Goal: Task Accomplishment & Management: Complete application form

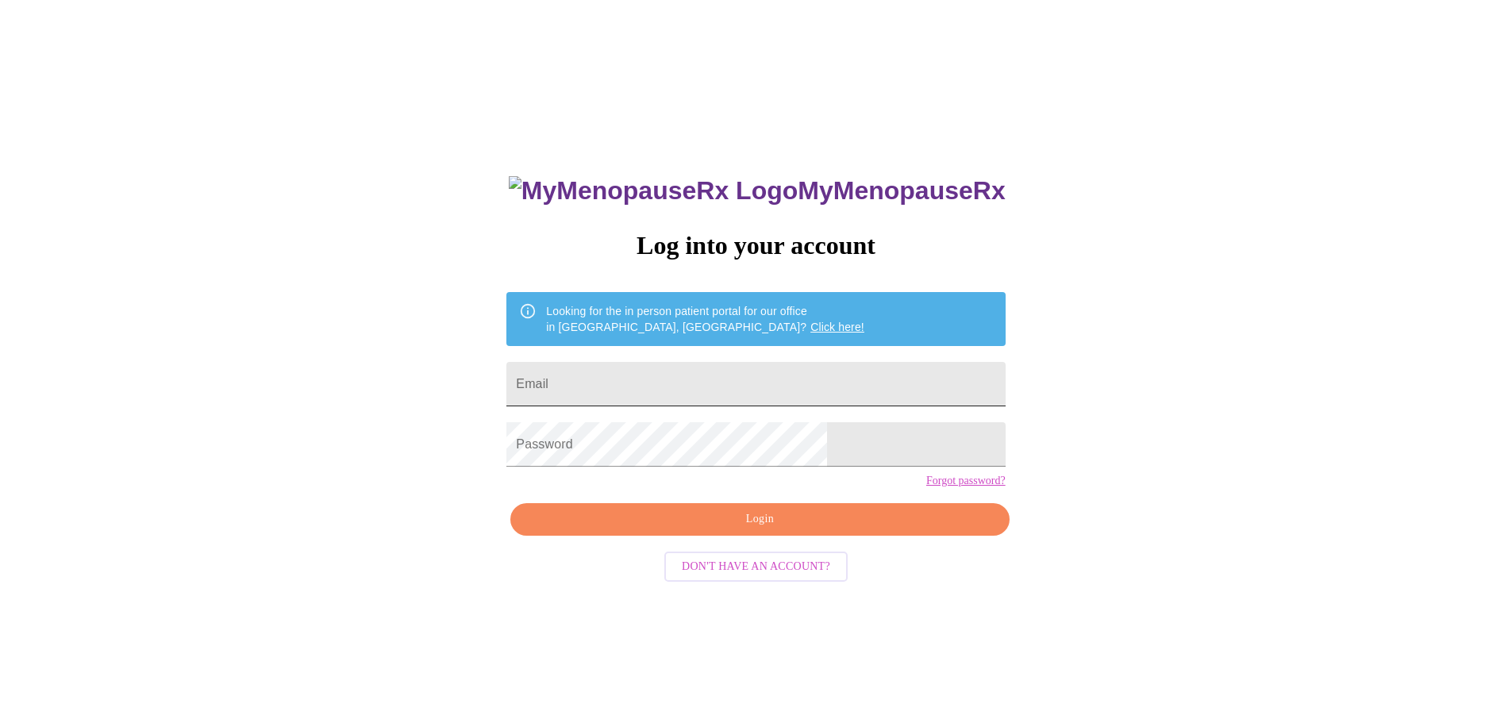
click at [694, 375] on input "Email" at bounding box center [755, 384] width 498 height 44
type input "[PERSON_NAME][EMAIL_ADDRESS][DOMAIN_NAME]"
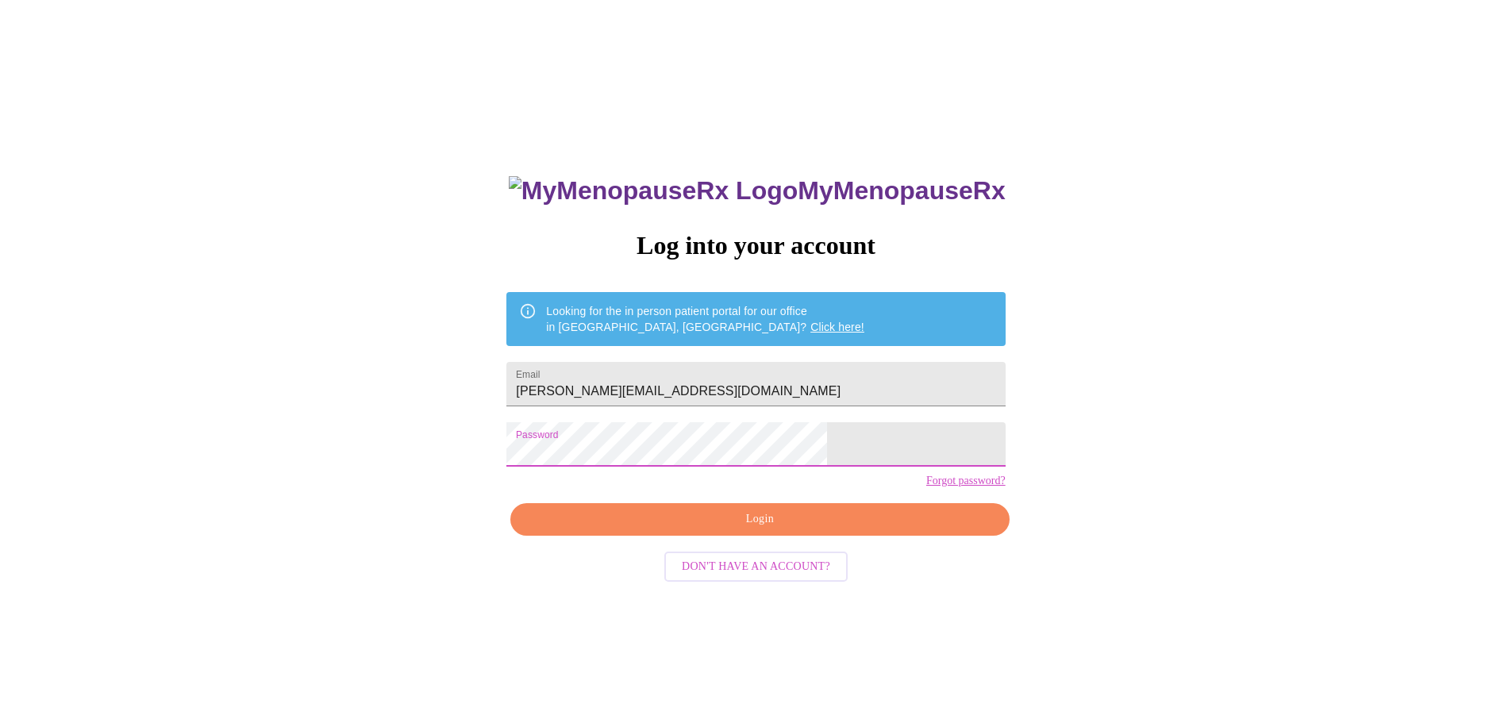
click at [762, 529] on span "Login" at bounding box center [760, 520] width 462 height 20
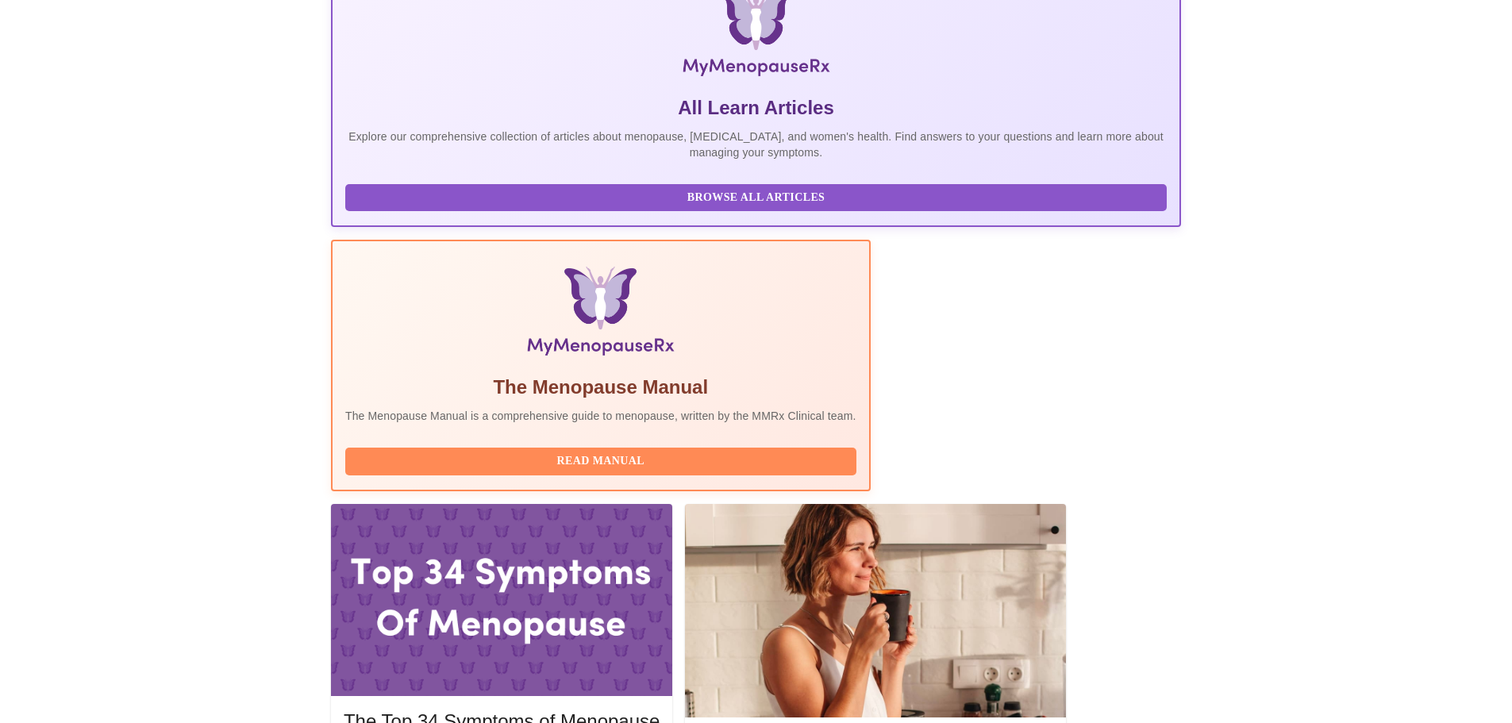
scroll to position [317, 0]
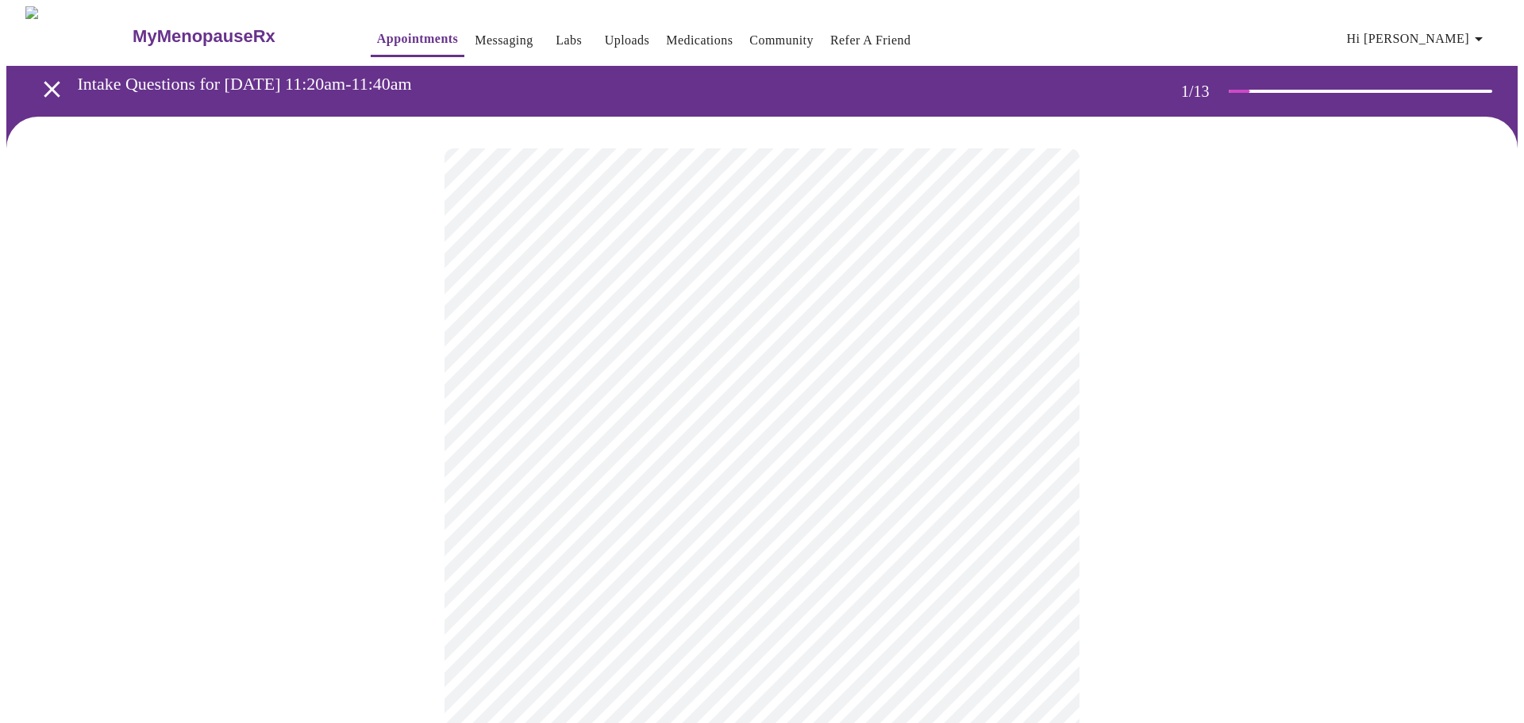
click at [779, 352] on body "MyMenopauseRx Appointments Messaging Labs Uploads Medications Community Refer a…" at bounding box center [761, 731] width 1511 height 1450
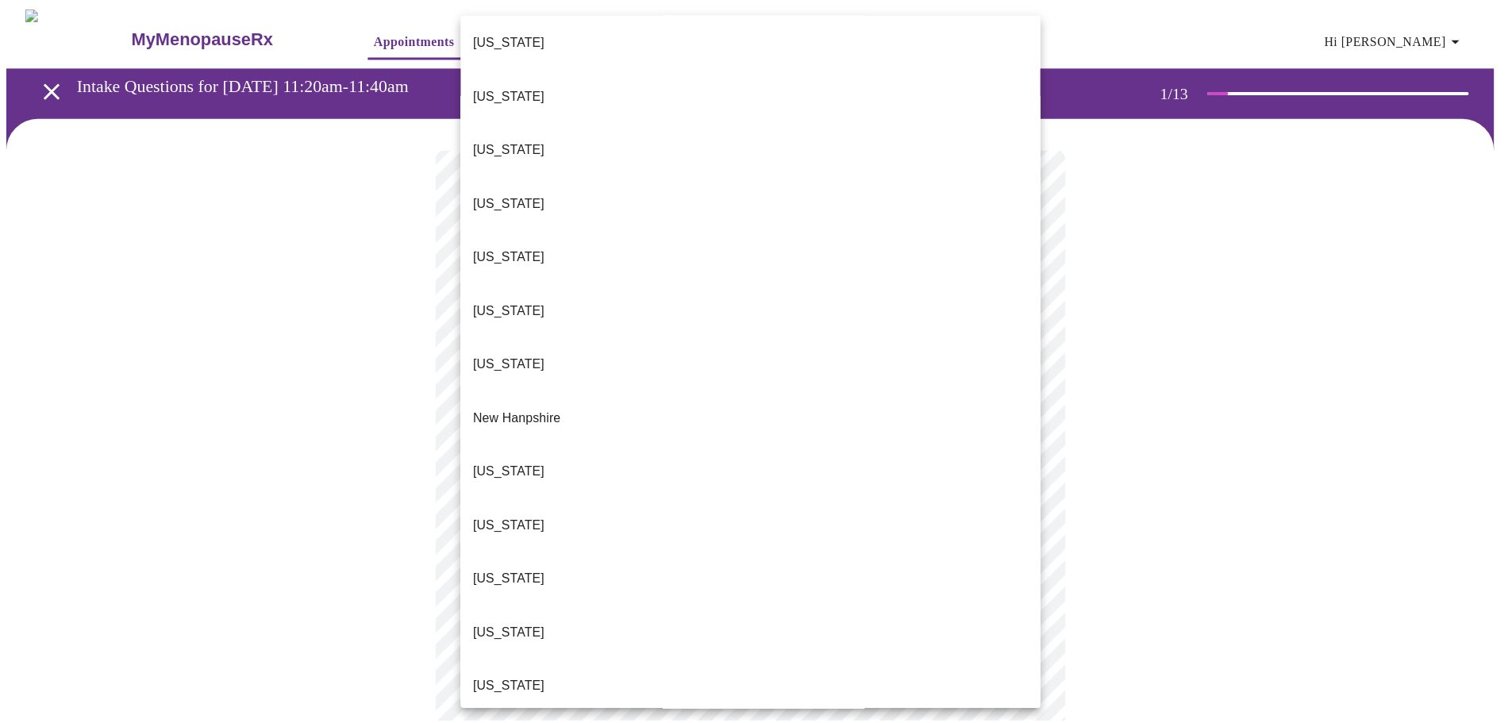
scroll to position [1379, 0]
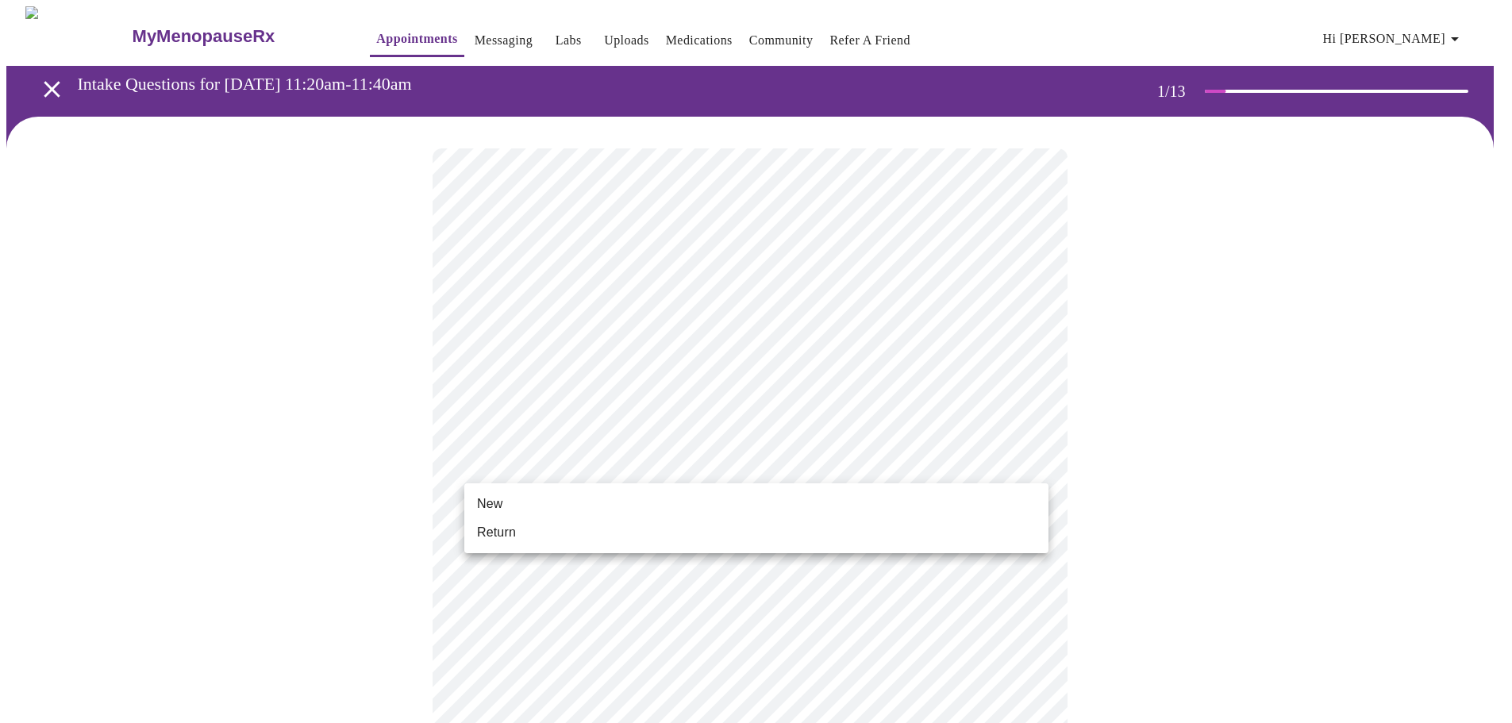
click at [594, 471] on body "MyMenopauseRx Appointments Messaging Labs Uploads Medications Community Refer a…" at bounding box center [755, 726] width 1499 height 1440
click at [523, 538] on li "Return" at bounding box center [756, 532] width 584 height 29
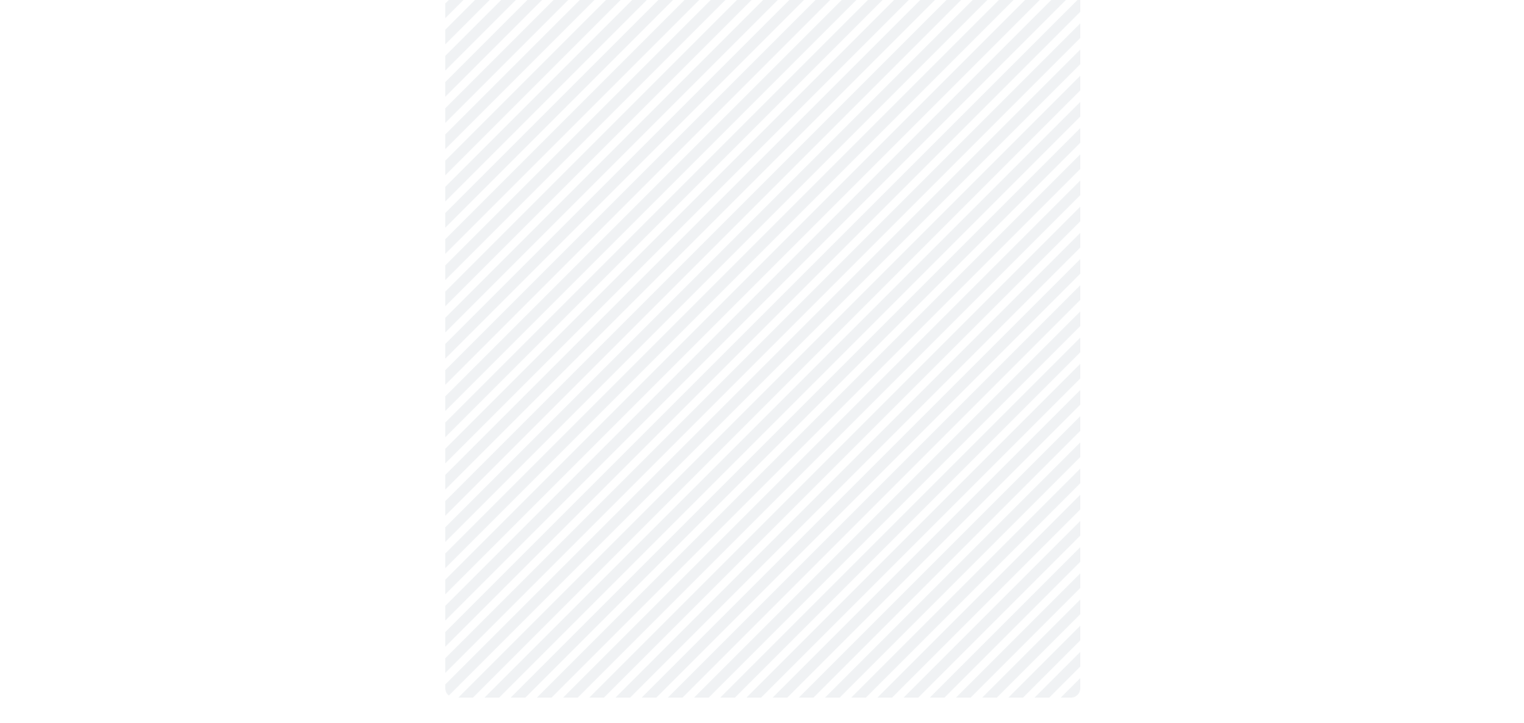
scroll to position [0, 0]
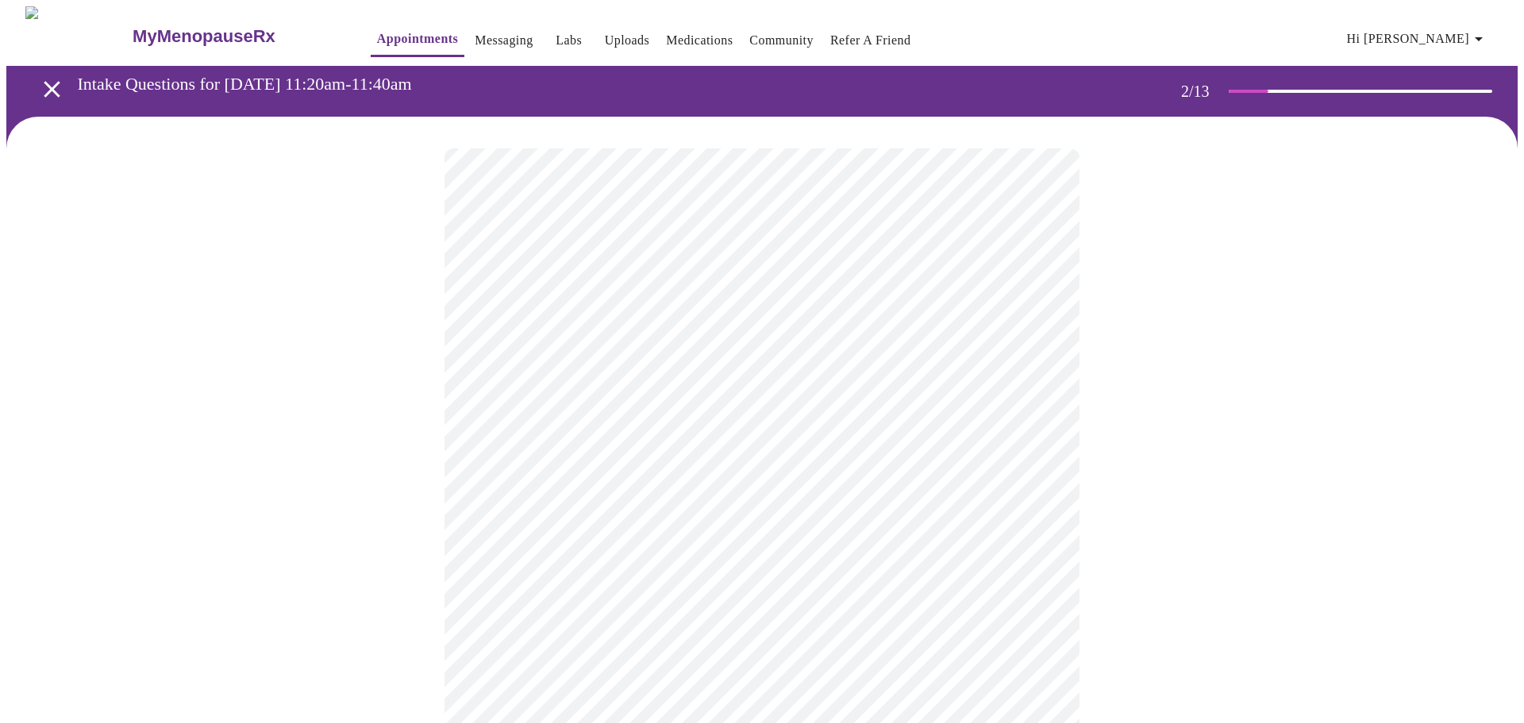
click at [833, 333] on body "MyMenopauseRx Appointments Messaging Labs Uploads Medications Community Refer a…" at bounding box center [761, 483] width 1511 height 954
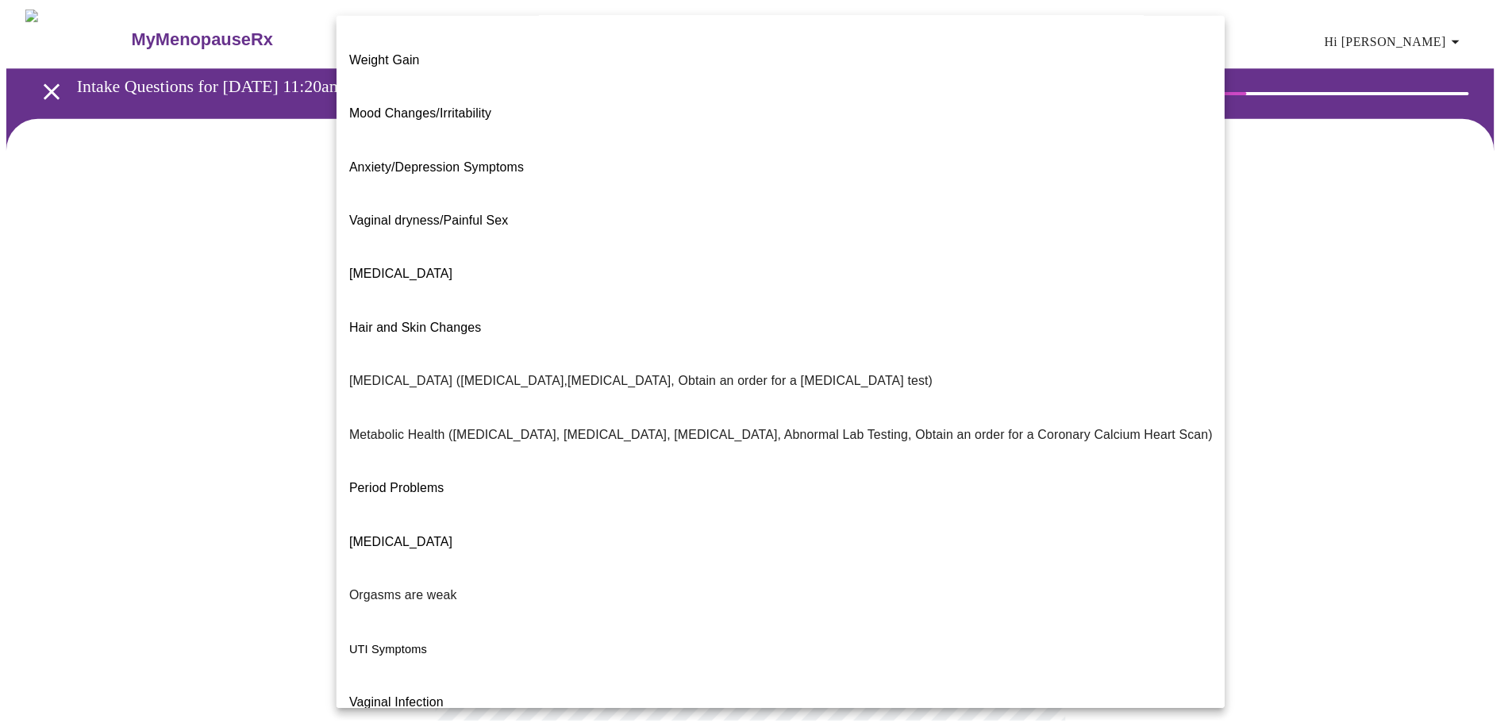
scroll to position [99, 0]
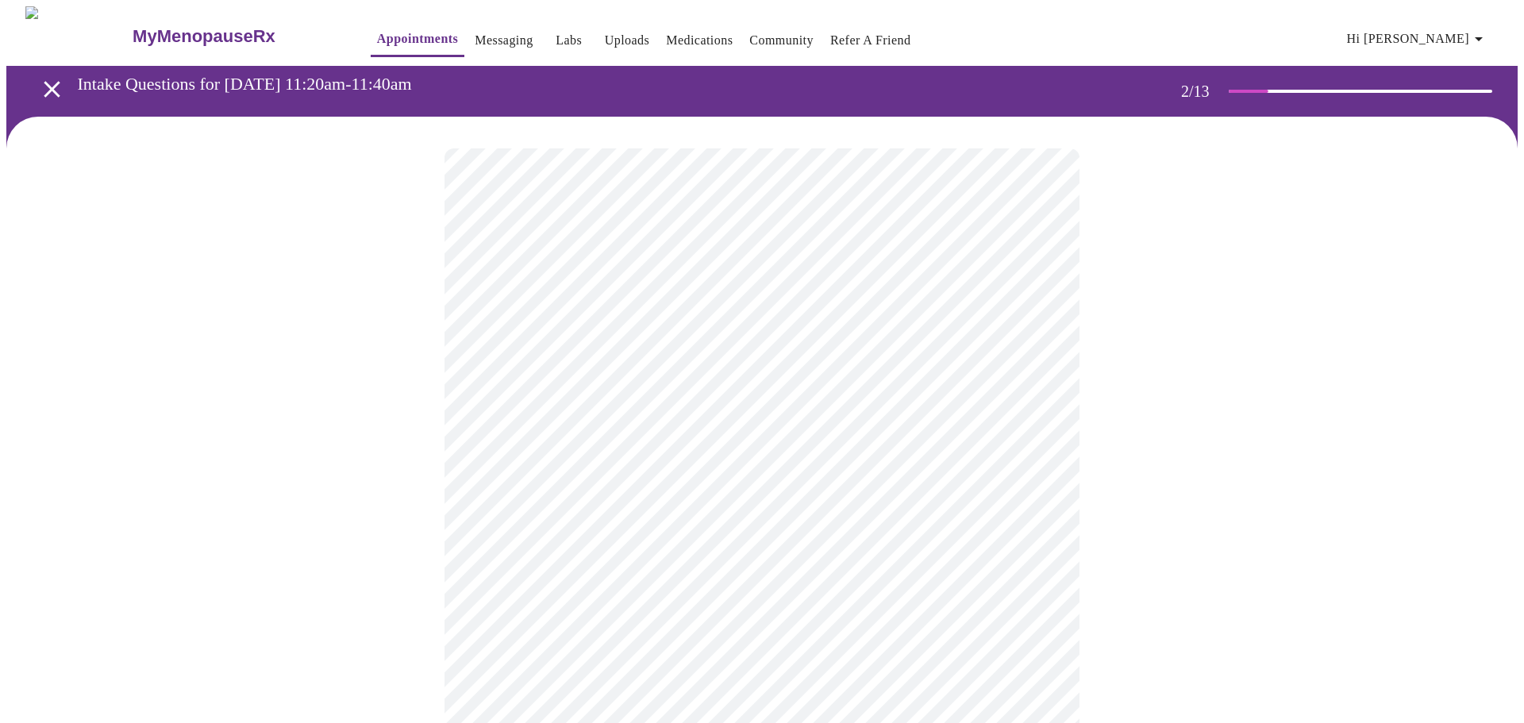
click at [535, 484] on body "MyMenopauseRx Appointments Messaging Labs Uploads Medications Community Refer a…" at bounding box center [761, 478] width 1511 height 944
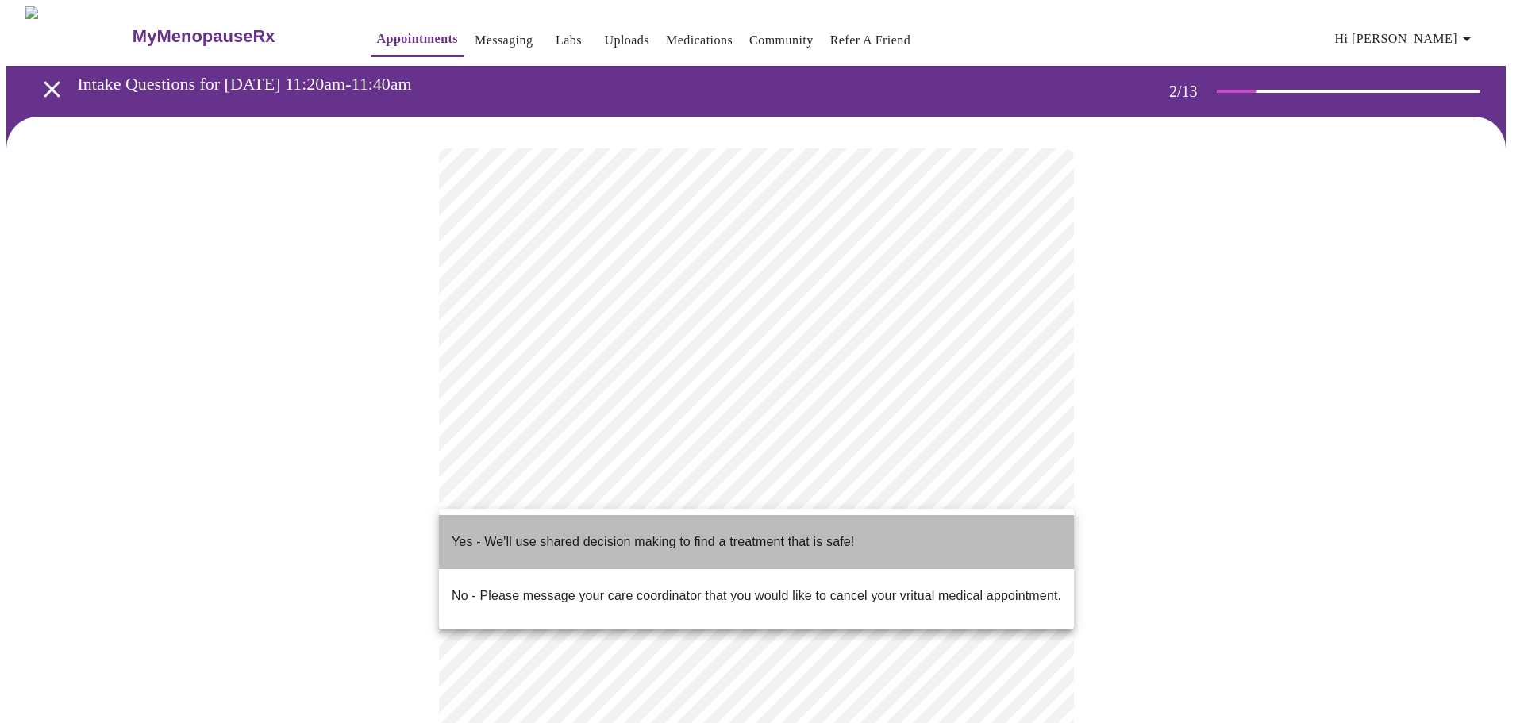
click at [513, 533] on p "Yes - We'll use shared decision making to find a treatment that is safe!" at bounding box center [653, 542] width 402 height 19
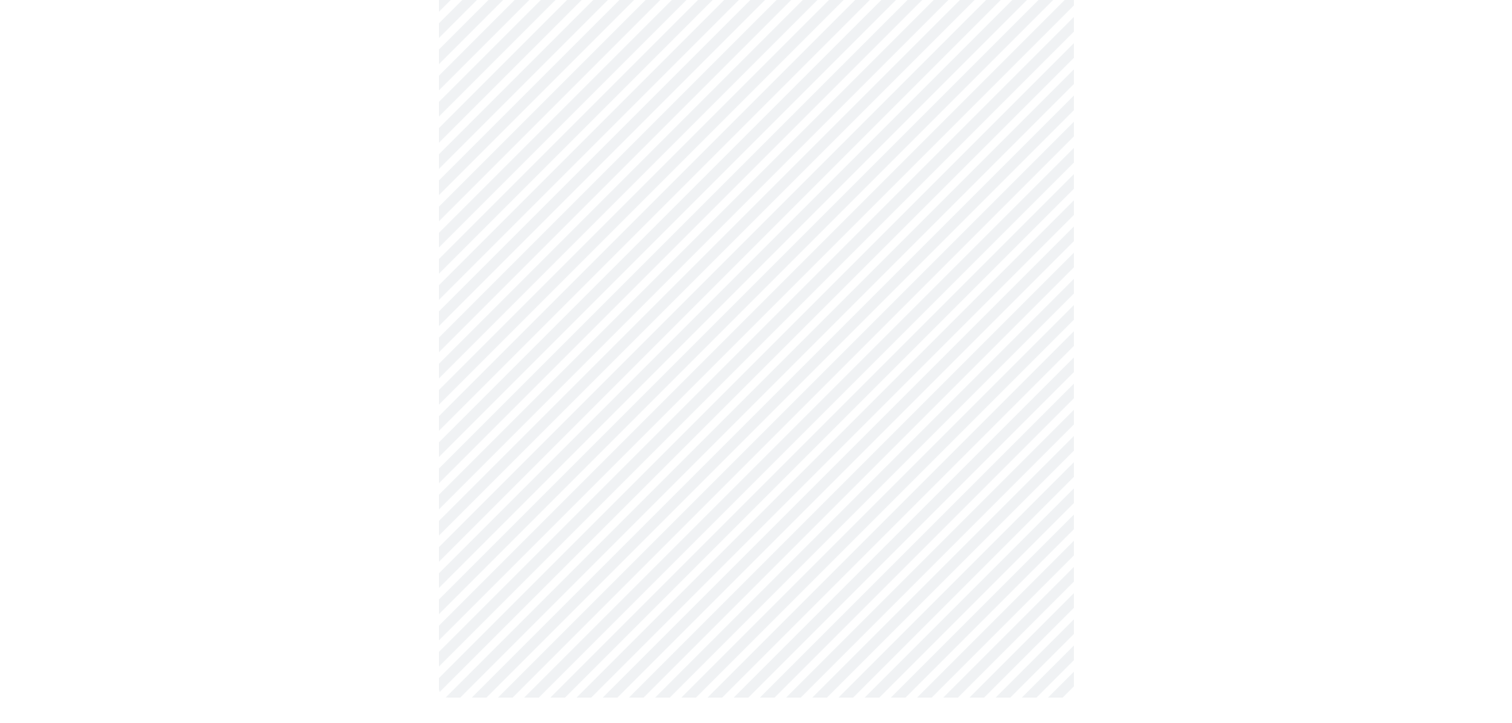
scroll to position [0, 0]
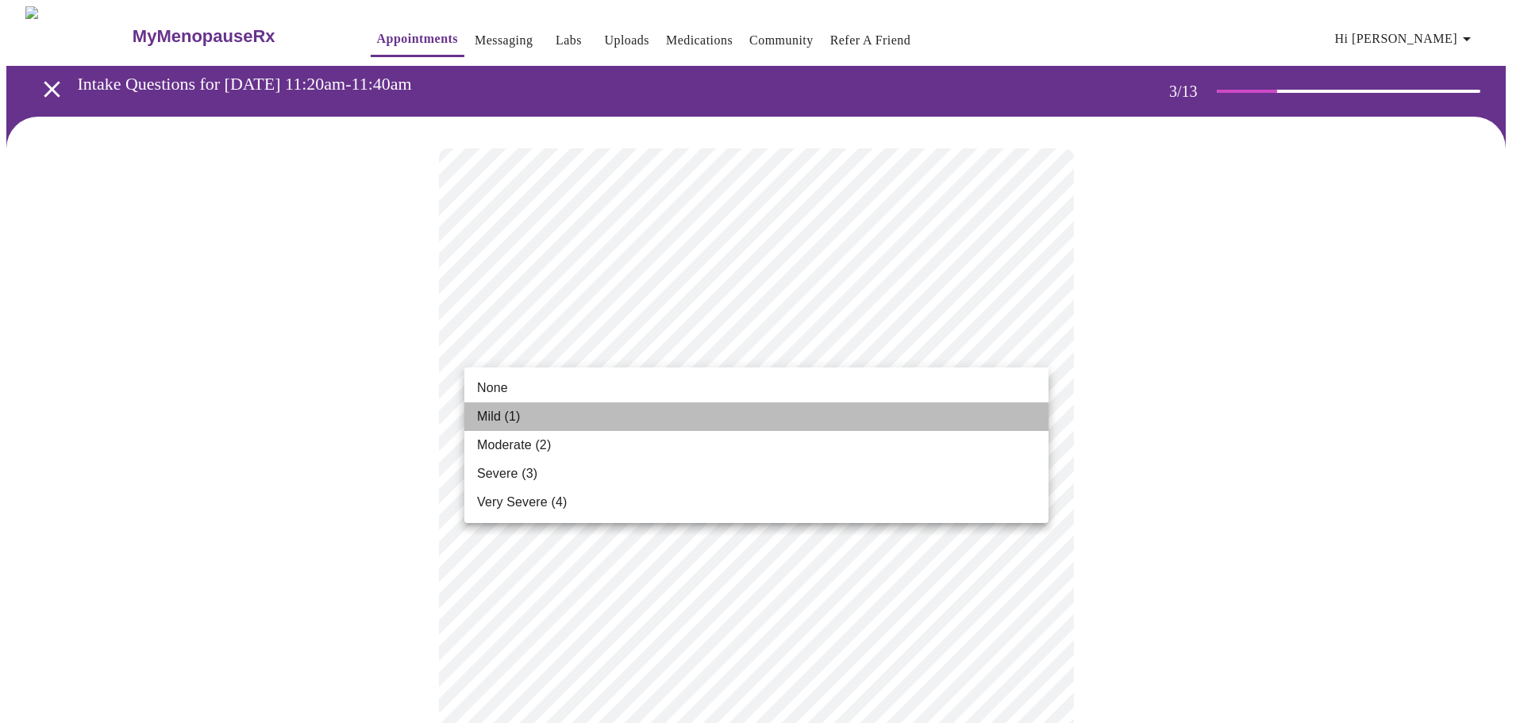
click at [528, 418] on li "Mild (1)" at bounding box center [756, 416] width 584 height 29
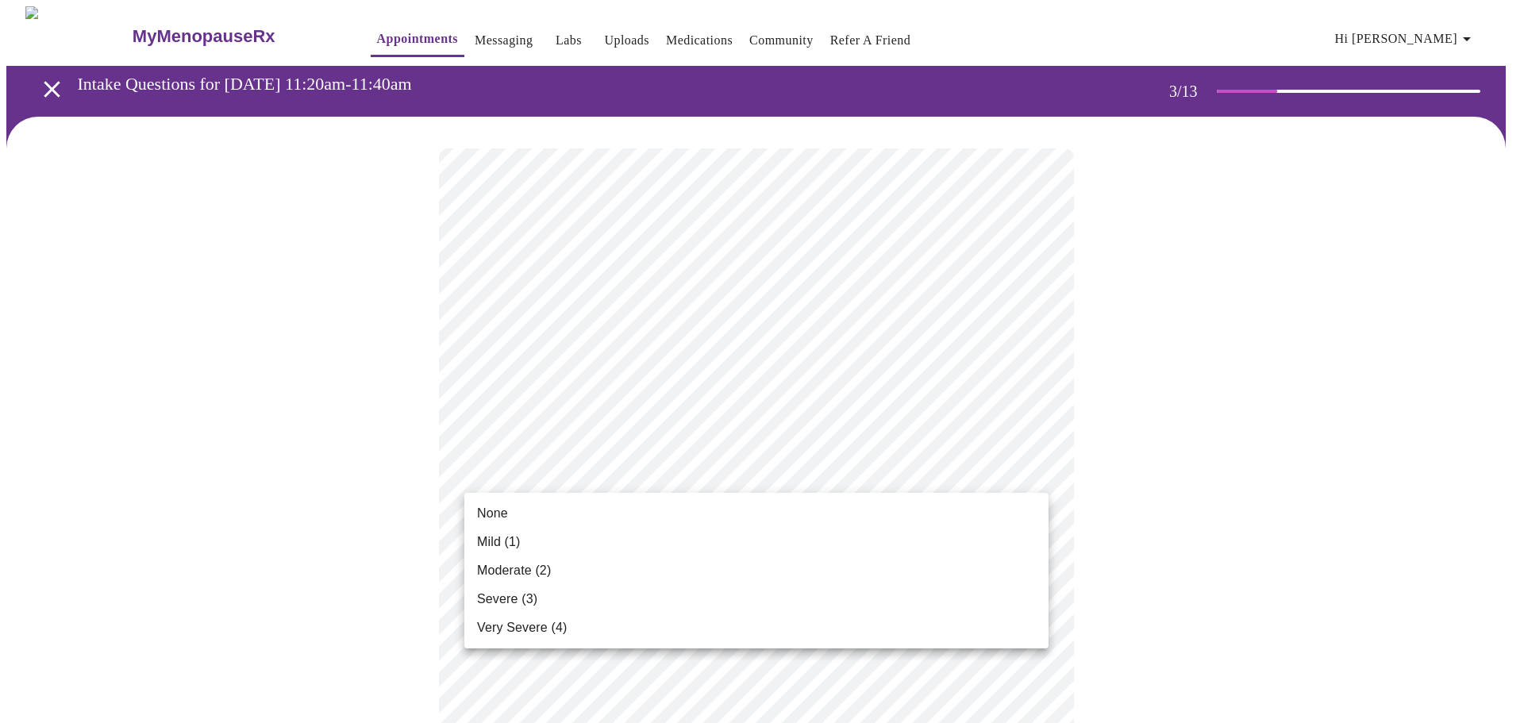
click at [536, 544] on li "Mild (1)" at bounding box center [756, 542] width 584 height 29
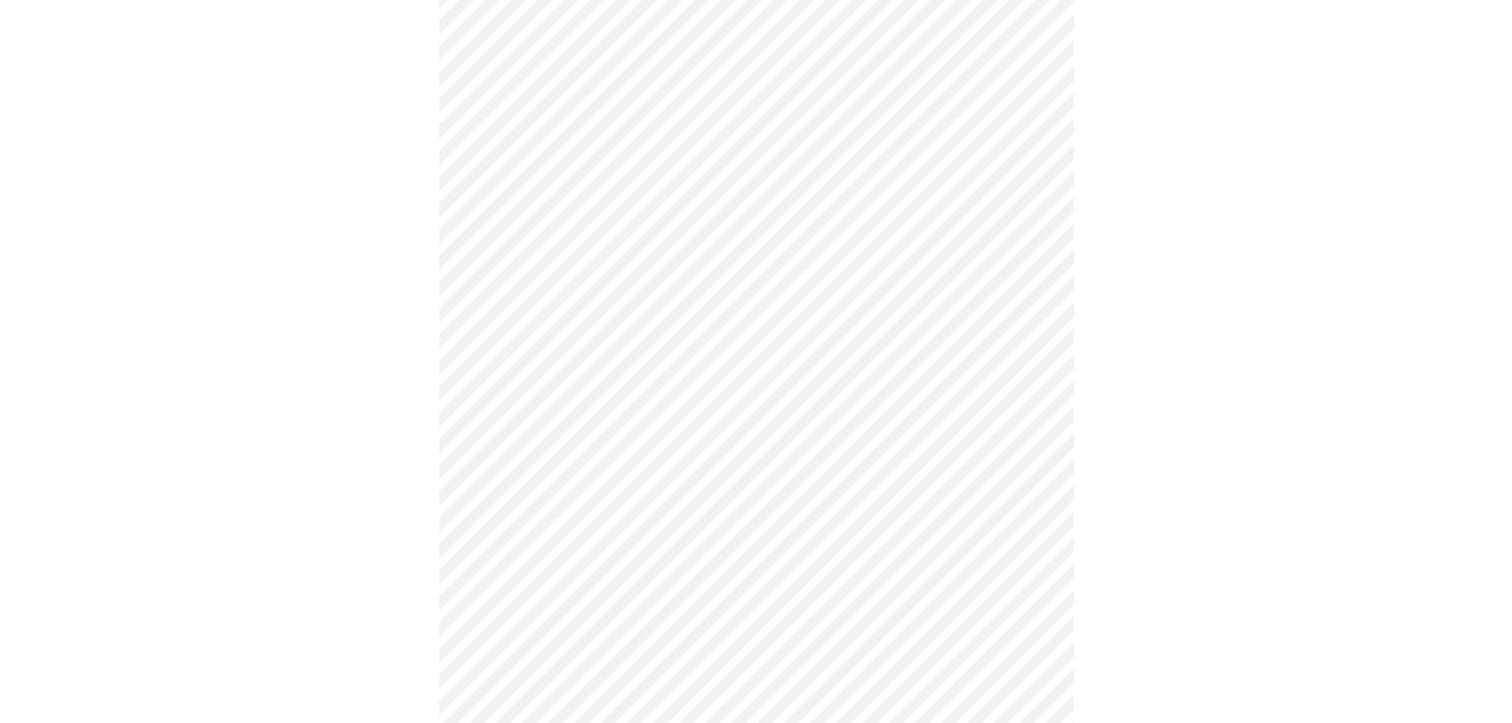
scroll to position [238, 0]
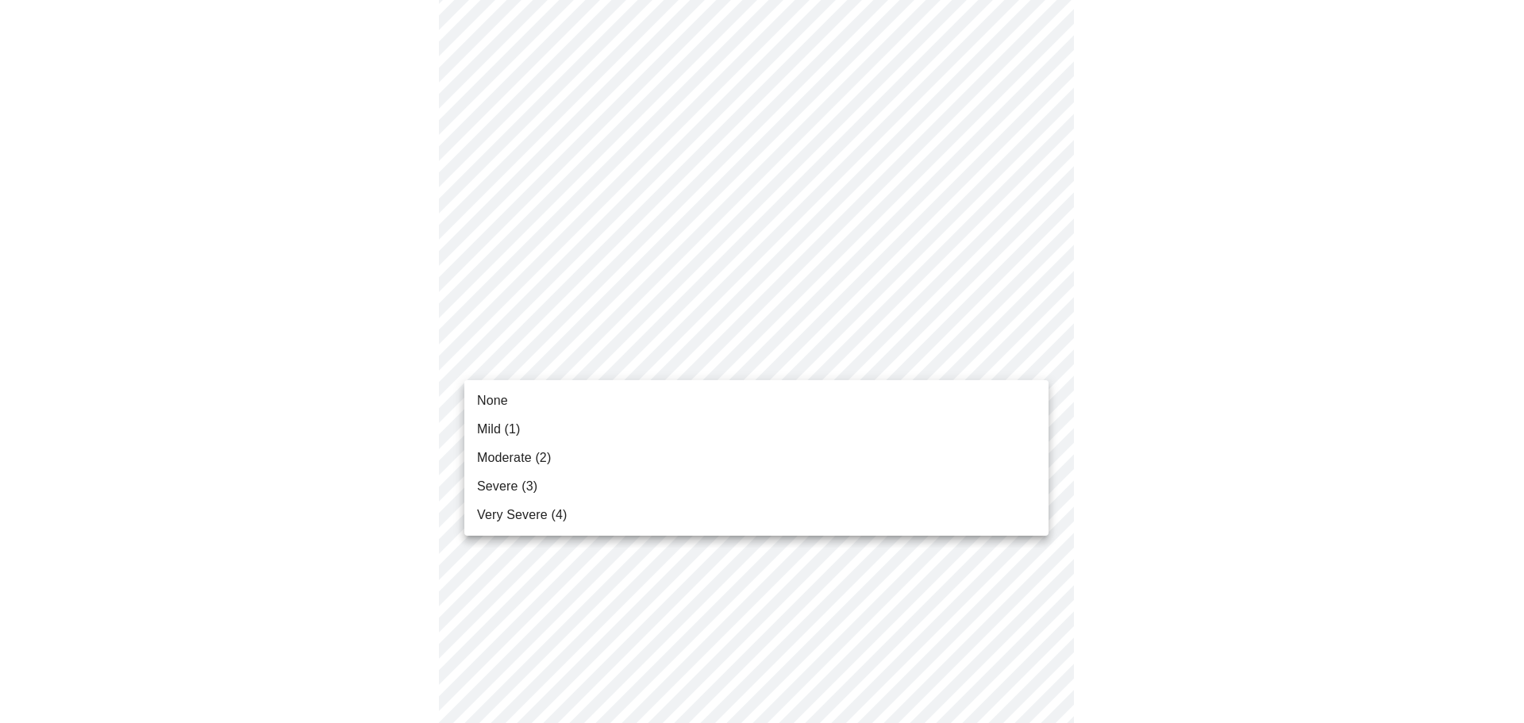
click at [500, 434] on span "Mild (1)" at bounding box center [499, 429] width 44 height 19
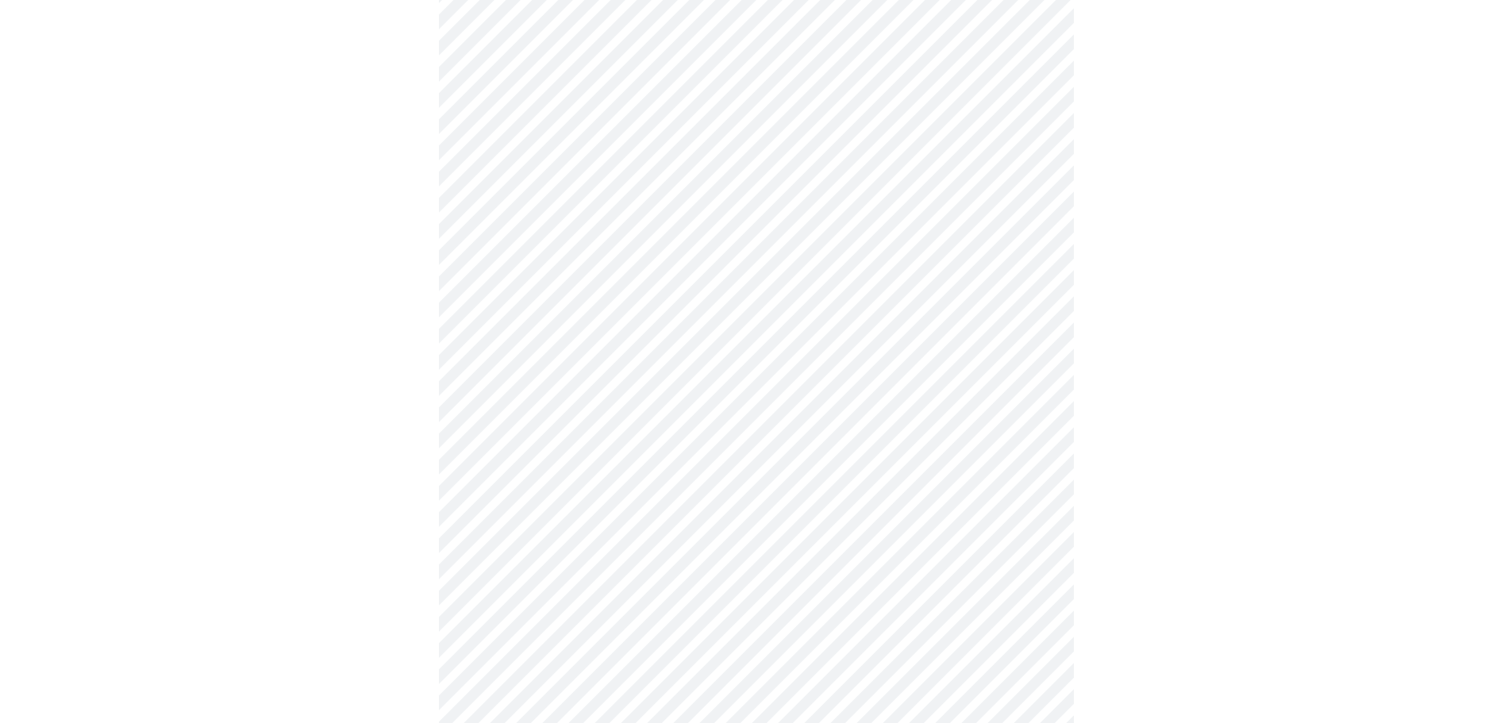
scroll to position [397, 0]
click at [633, 331] on body "MyMenopauseRx Appointments Messaging Labs Uploads Medications Community Refer a…" at bounding box center [755, 632] width 1499 height 2044
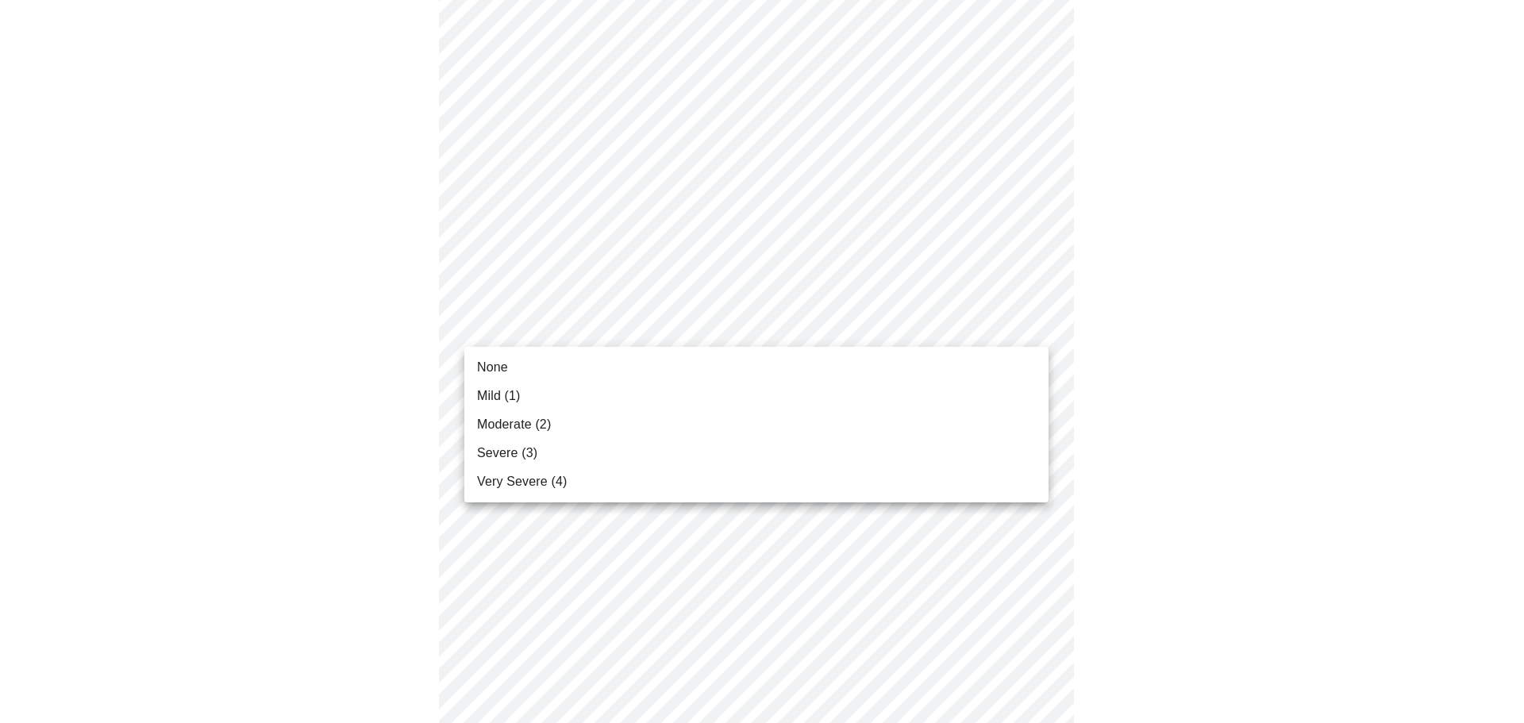
click at [543, 417] on span "Moderate (2)" at bounding box center [514, 424] width 74 height 19
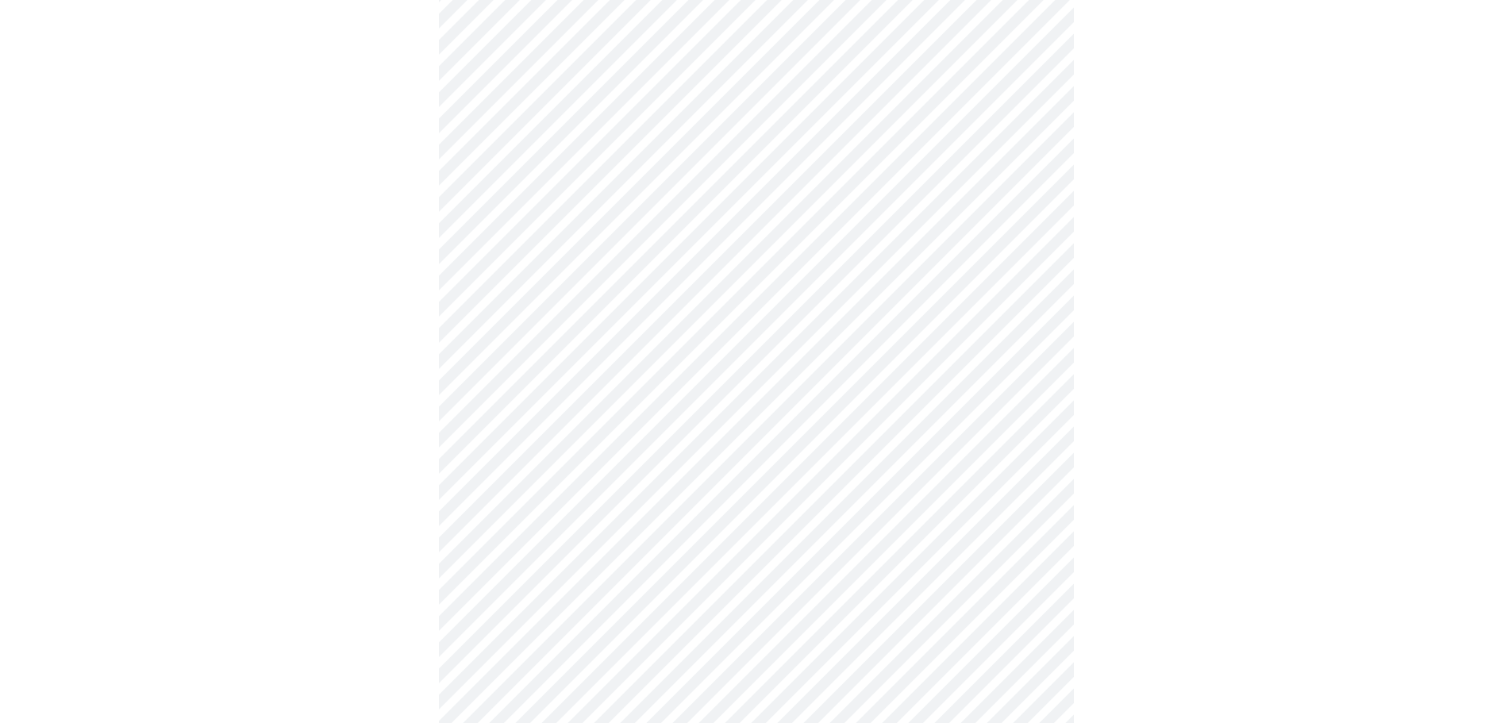
scroll to position [476, 0]
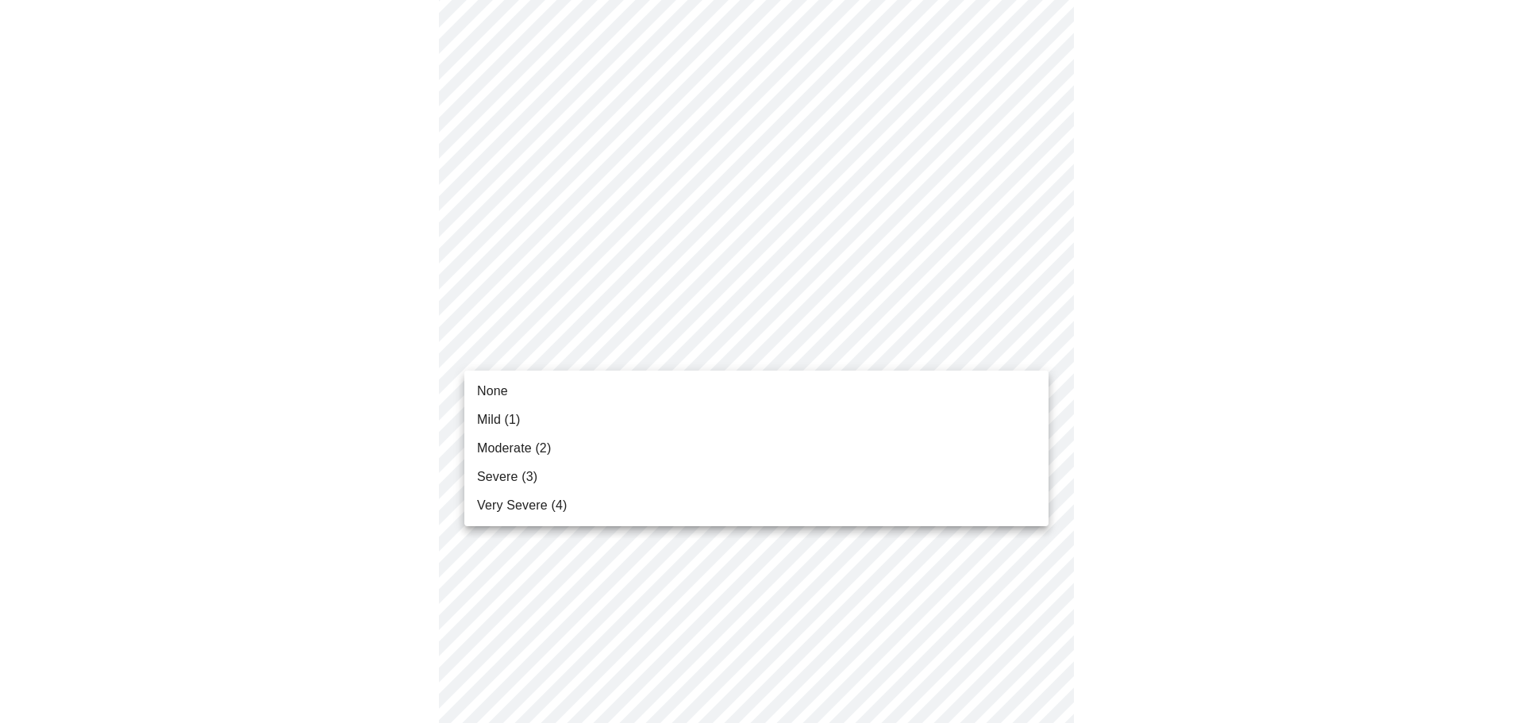
click at [661, 359] on body "MyMenopauseRx Appointments Messaging Labs Uploads Medications Community Refer a…" at bounding box center [761, 541] width 1511 height 2022
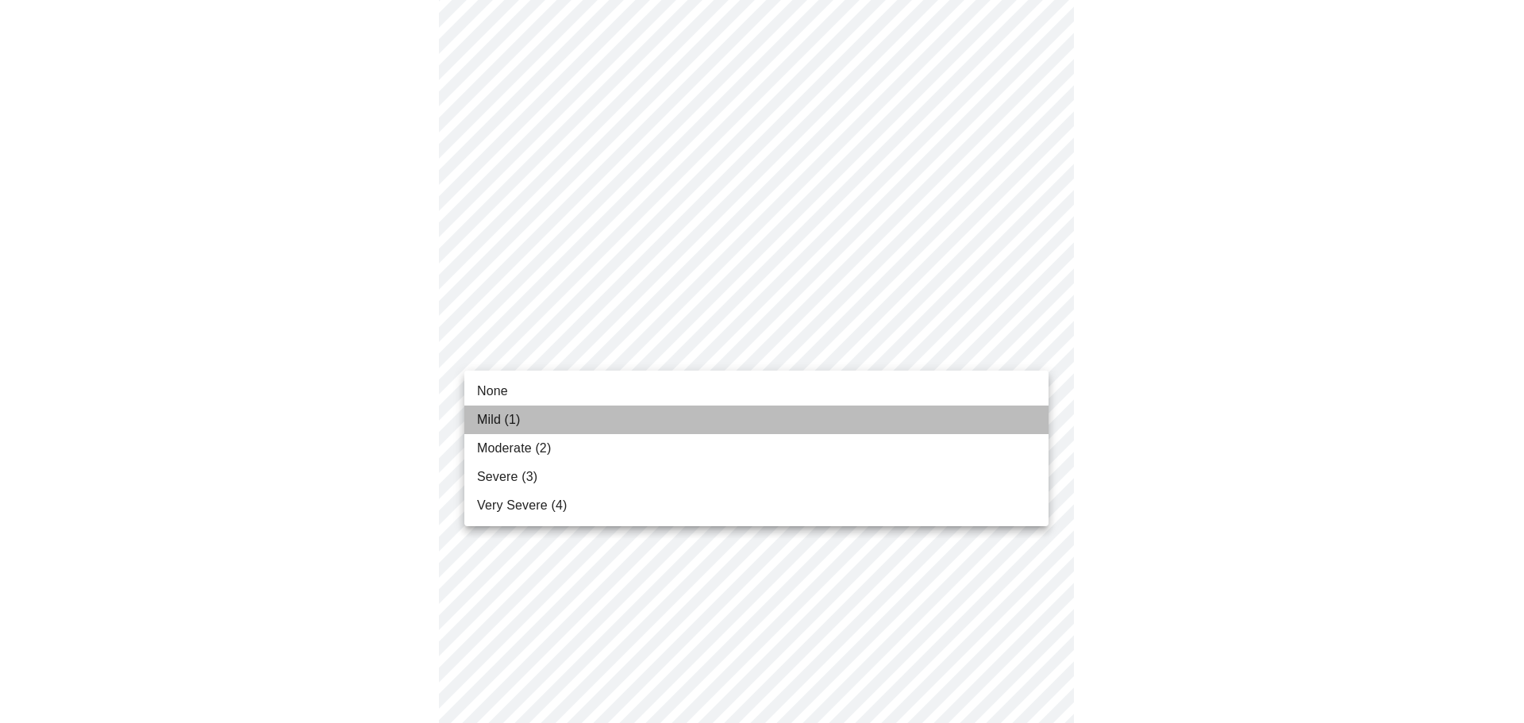
click at [534, 413] on li "Mild (1)" at bounding box center [756, 420] width 584 height 29
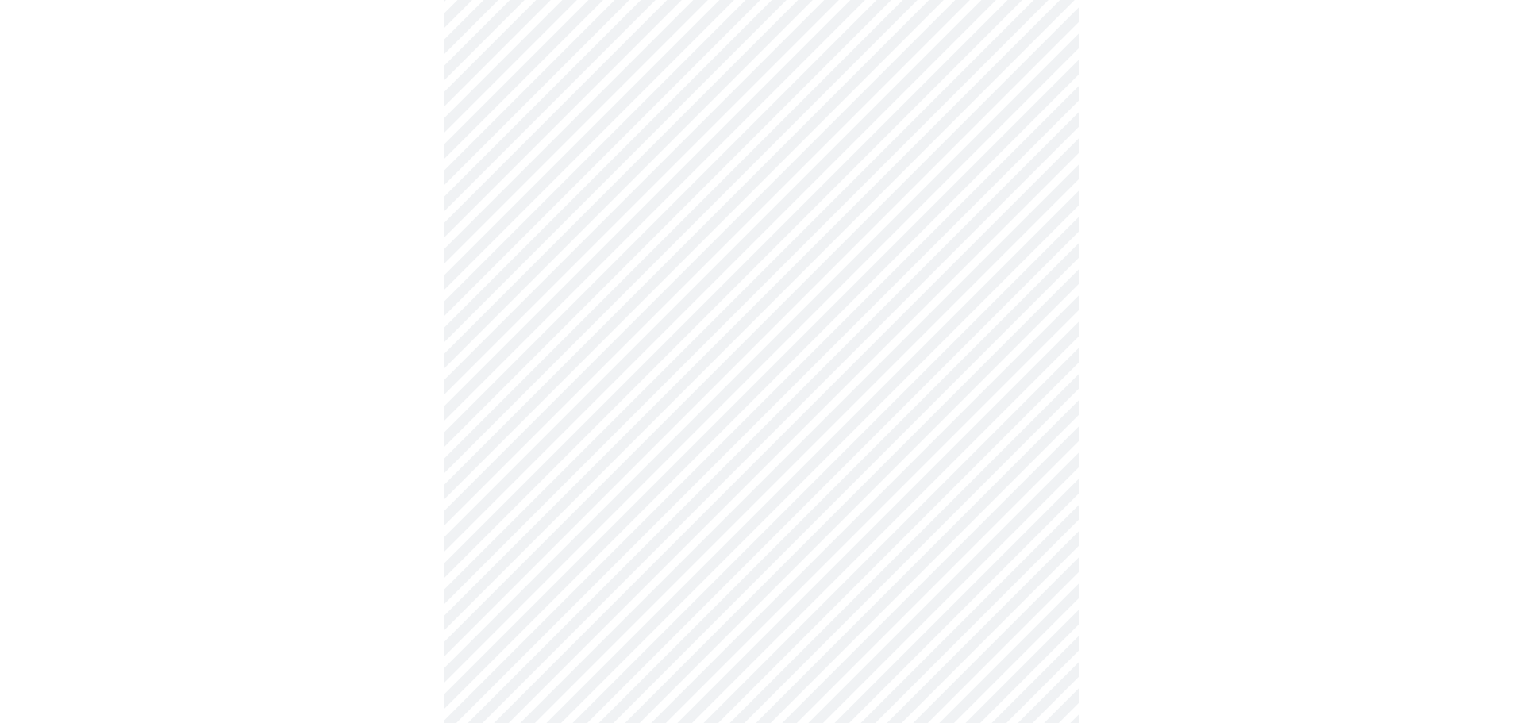
click at [606, 456] on body "MyMenopauseRx Appointments Messaging Labs Uploads Medications Community Refer a…" at bounding box center [761, 530] width 1511 height 2000
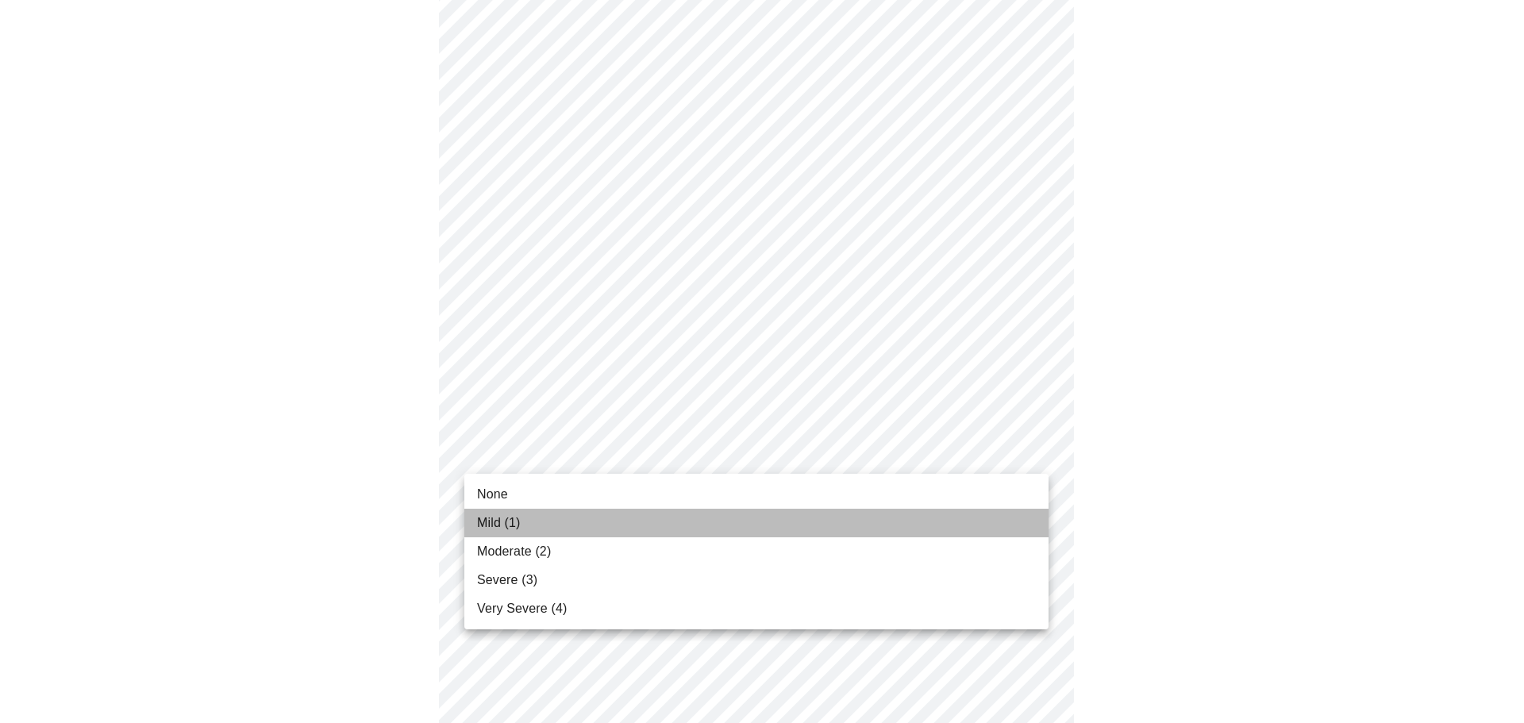
click at [536, 517] on li "Mild (1)" at bounding box center [756, 523] width 584 height 29
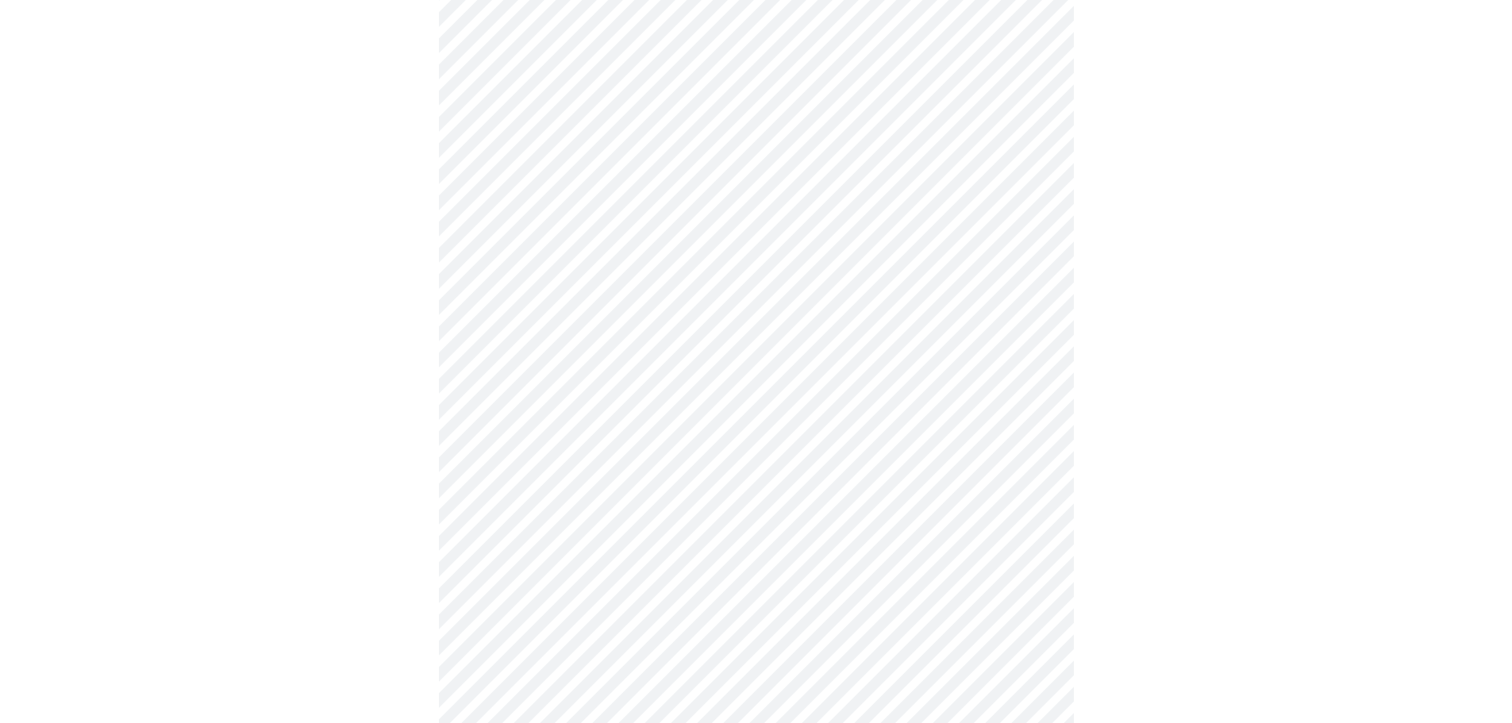
scroll to position [714, 0]
click at [548, 346] on body "MyMenopauseRx Appointments Messaging Labs Uploads Medications Community Refer a…" at bounding box center [761, 281] width 1511 height 1978
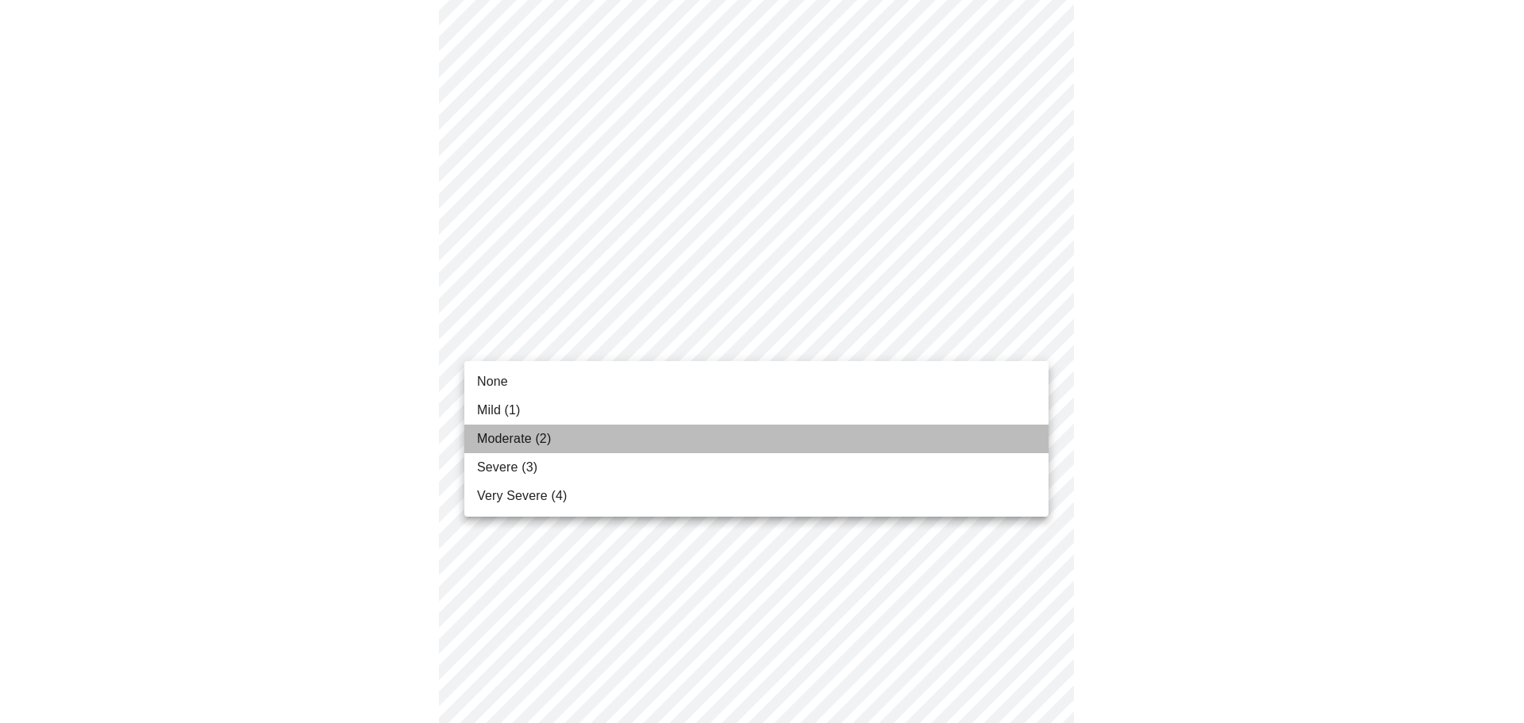
click at [526, 444] on span "Moderate (2)" at bounding box center [514, 438] width 74 height 19
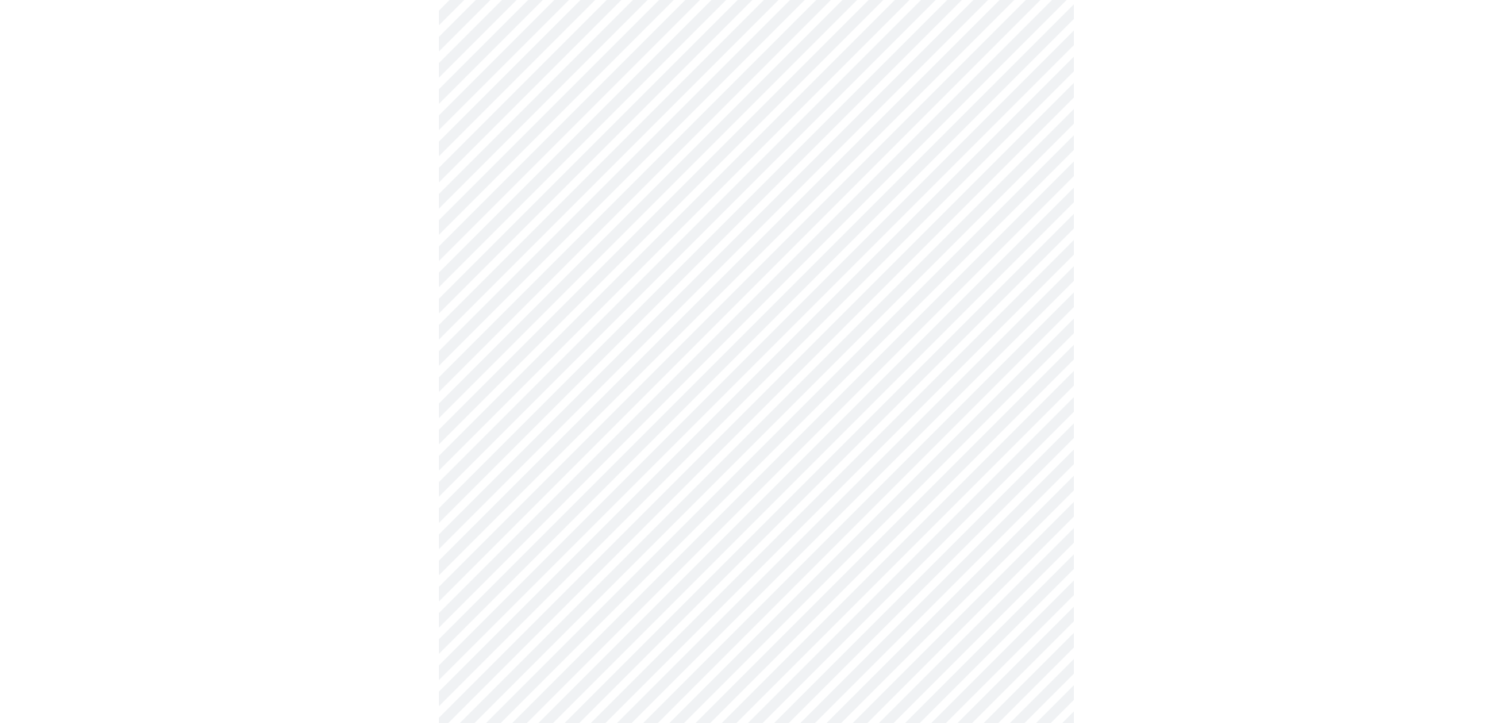
click at [541, 340] on body "MyMenopauseRx Appointments Messaging Labs Uploads Medications Community Refer a…" at bounding box center [755, 270] width 1499 height 1956
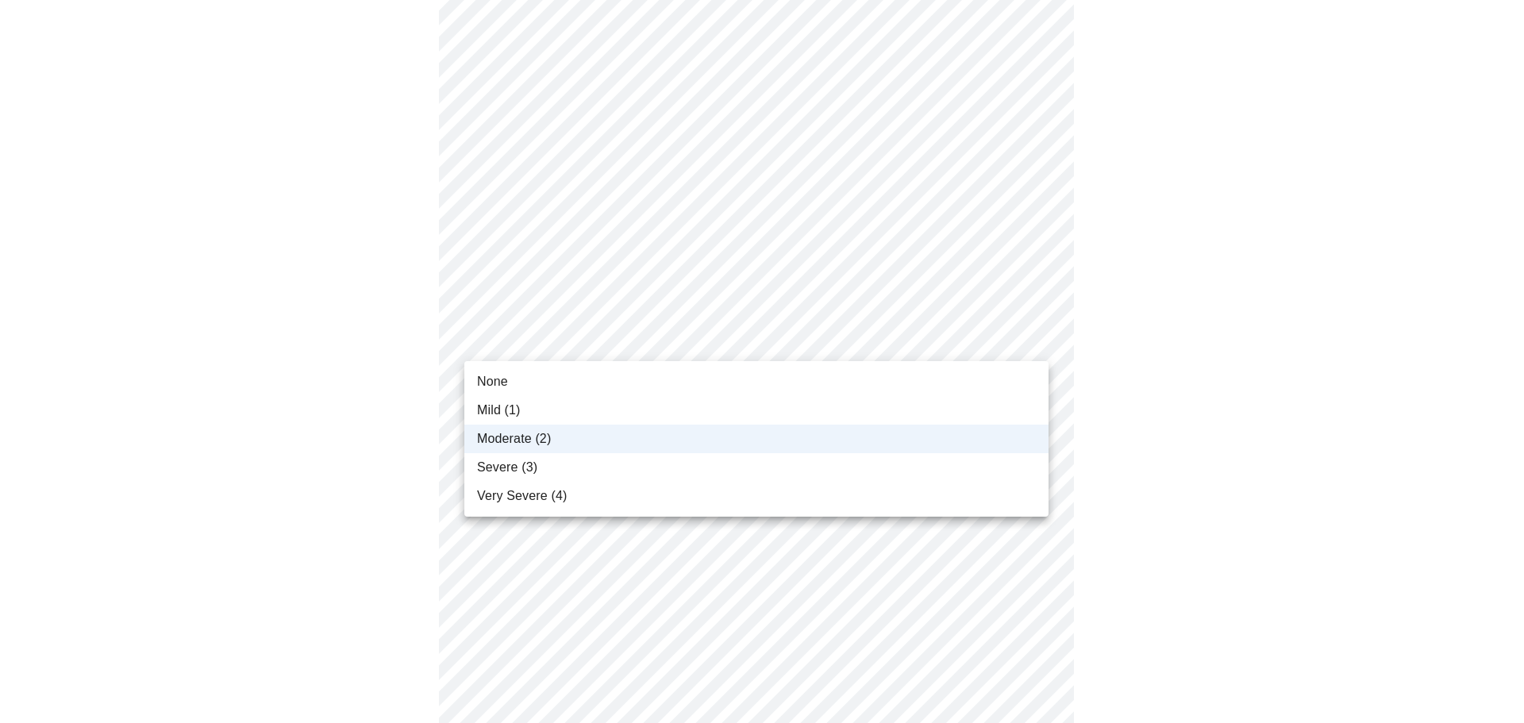
click at [541, 340] on div at bounding box center [762, 361] width 1524 height 723
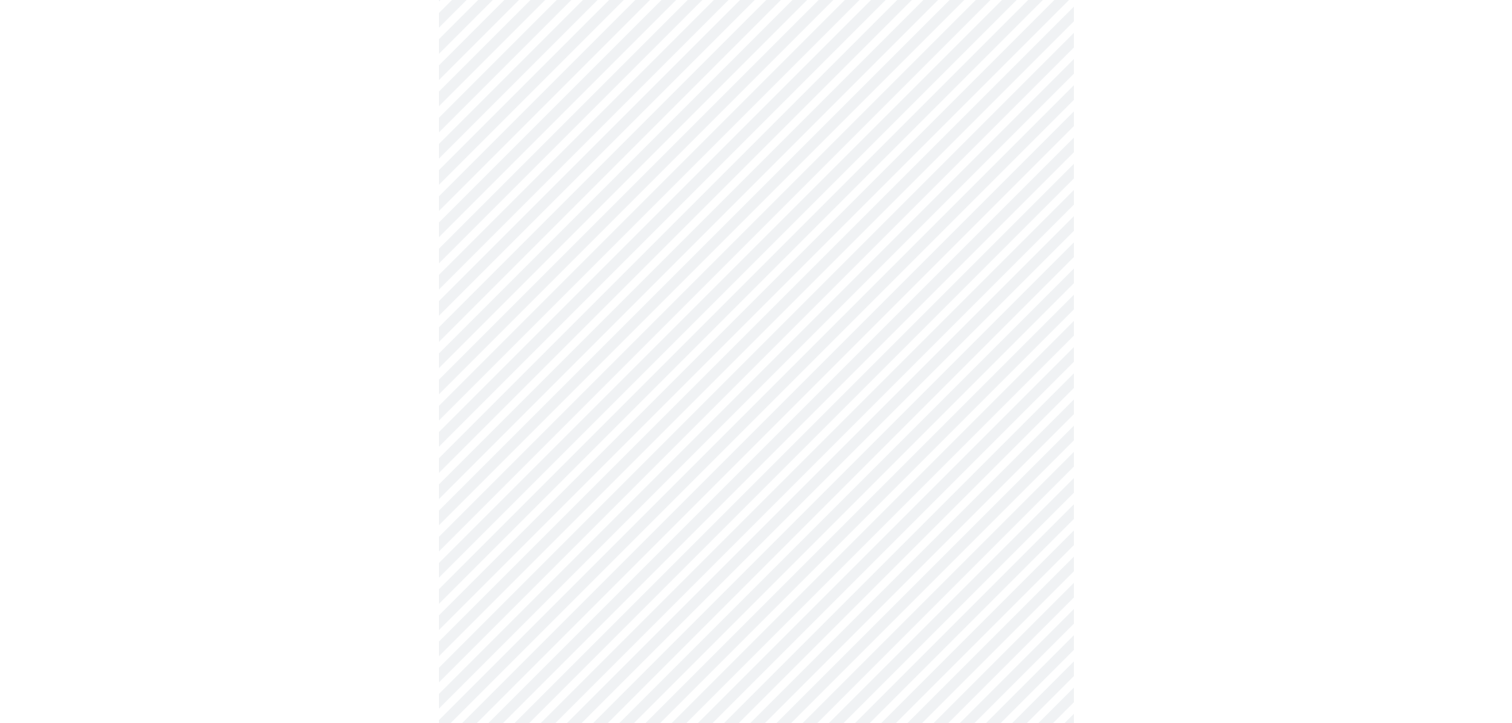
scroll to position [873, 0]
click at [621, 304] on body "MyMenopauseRx Appointments Messaging Labs Uploads Medications Community Refer a…" at bounding box center [761, 111] width 1511 height 1956
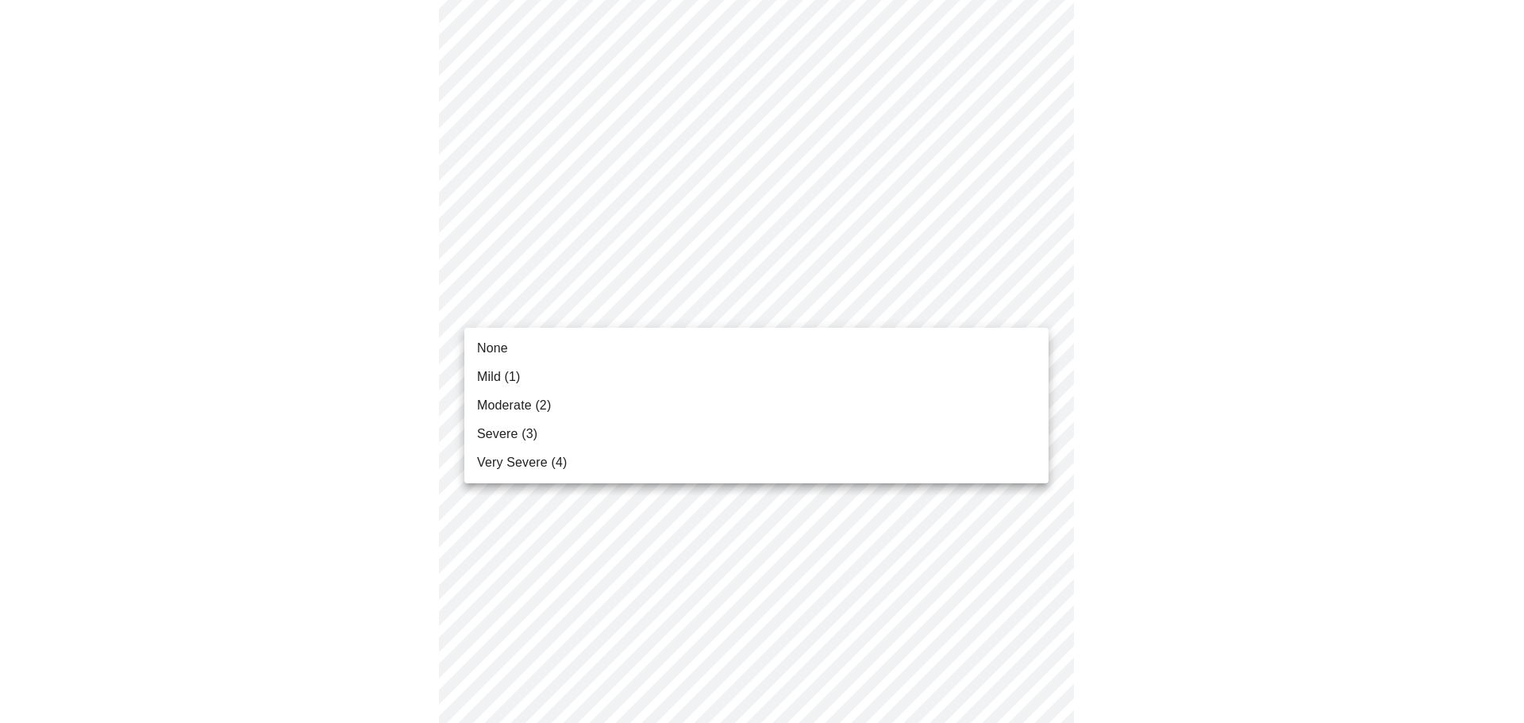
click at [529, 411] on span "Moderate (2)" at bounding box center [514, 405] width 74 height 19
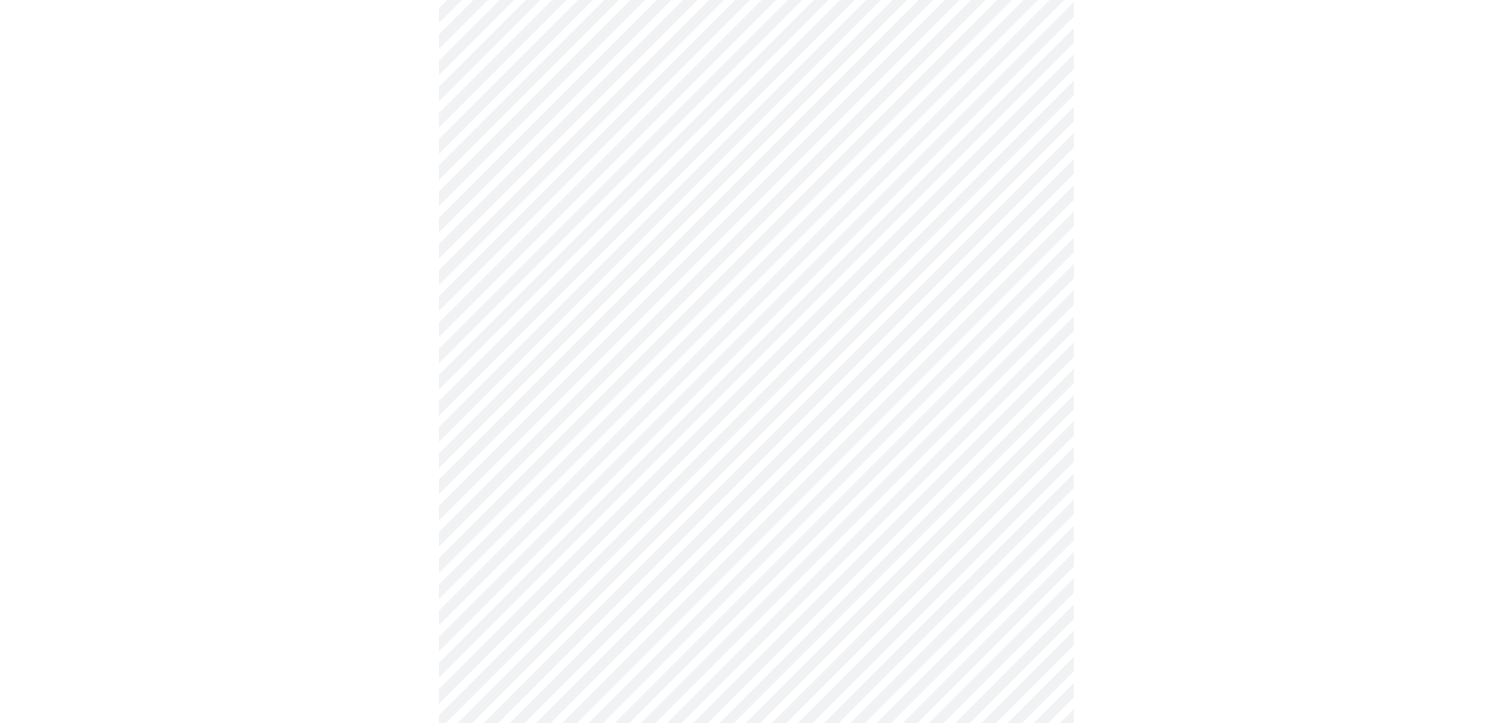
scroll to position [1032, 0]
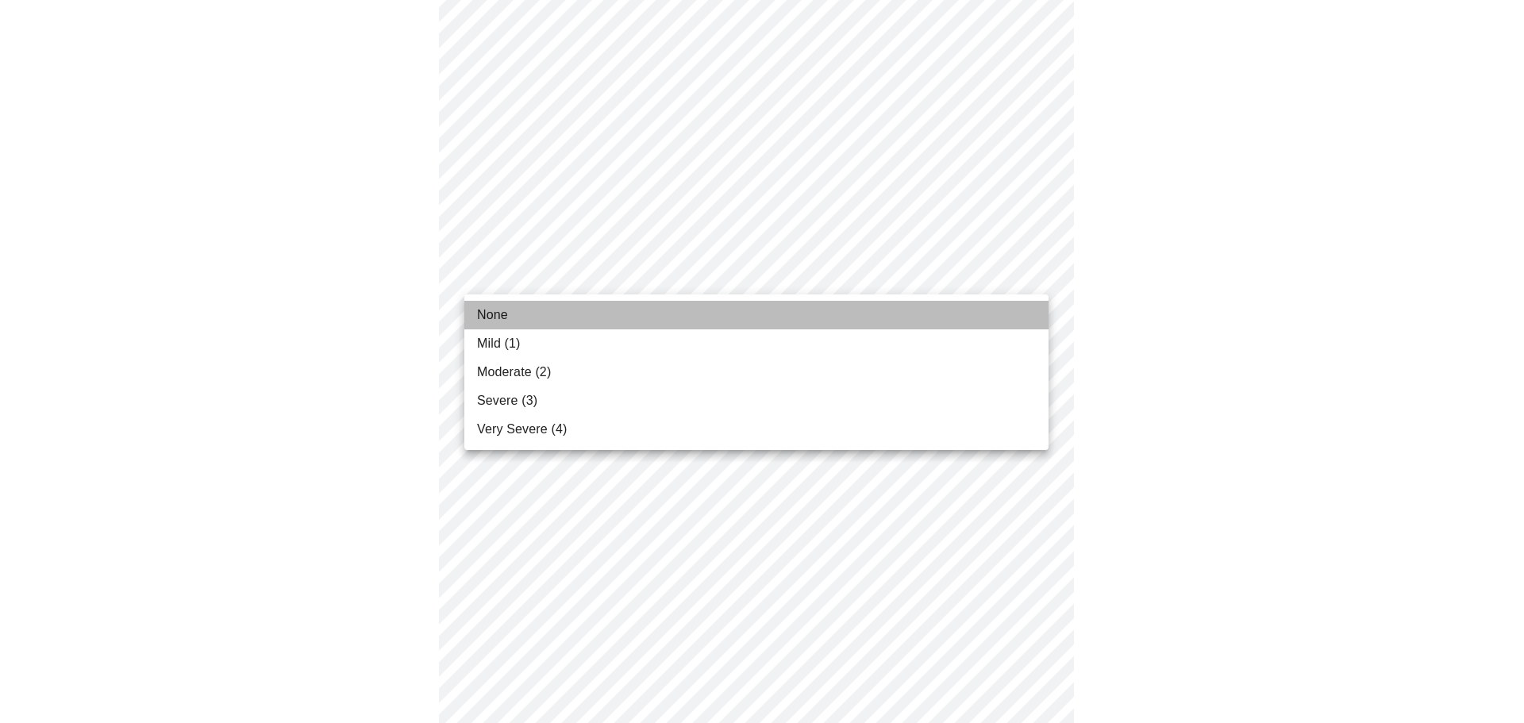
click at [535, 317] on li "None" at bounding box center [756, 315] width 584 height 29
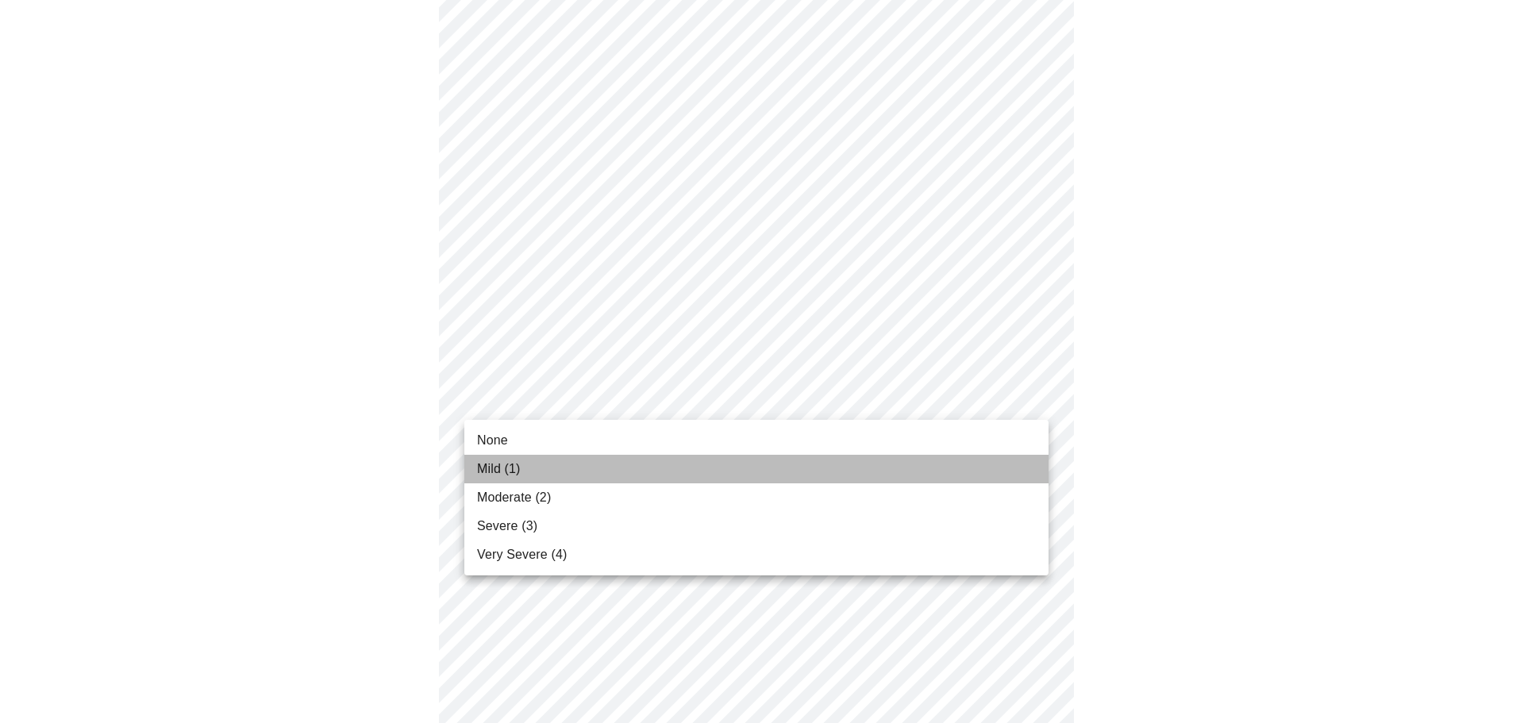
click at [508, 478] on span "Mild (1)" at bounding box center [499, 469] width 44 height 19
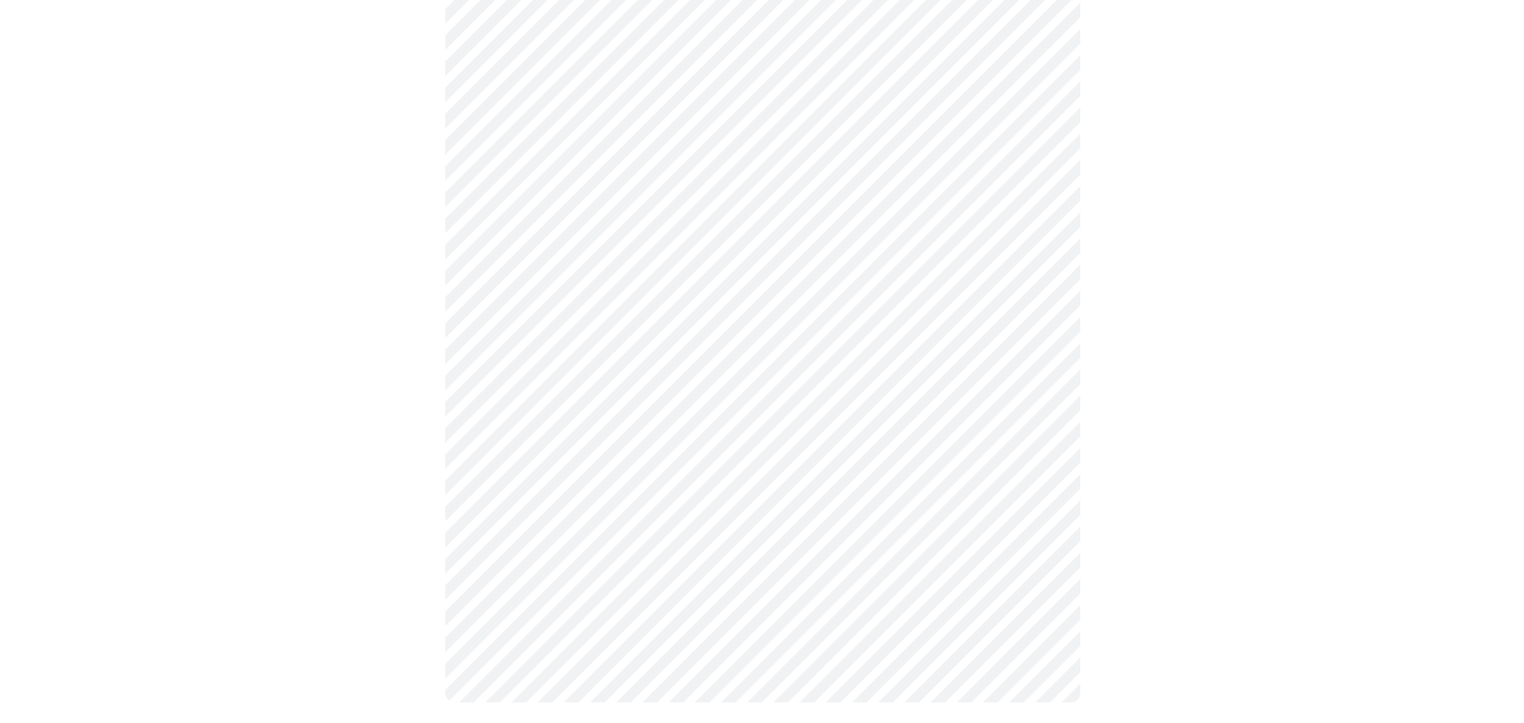
scroll to position [1166, 0]
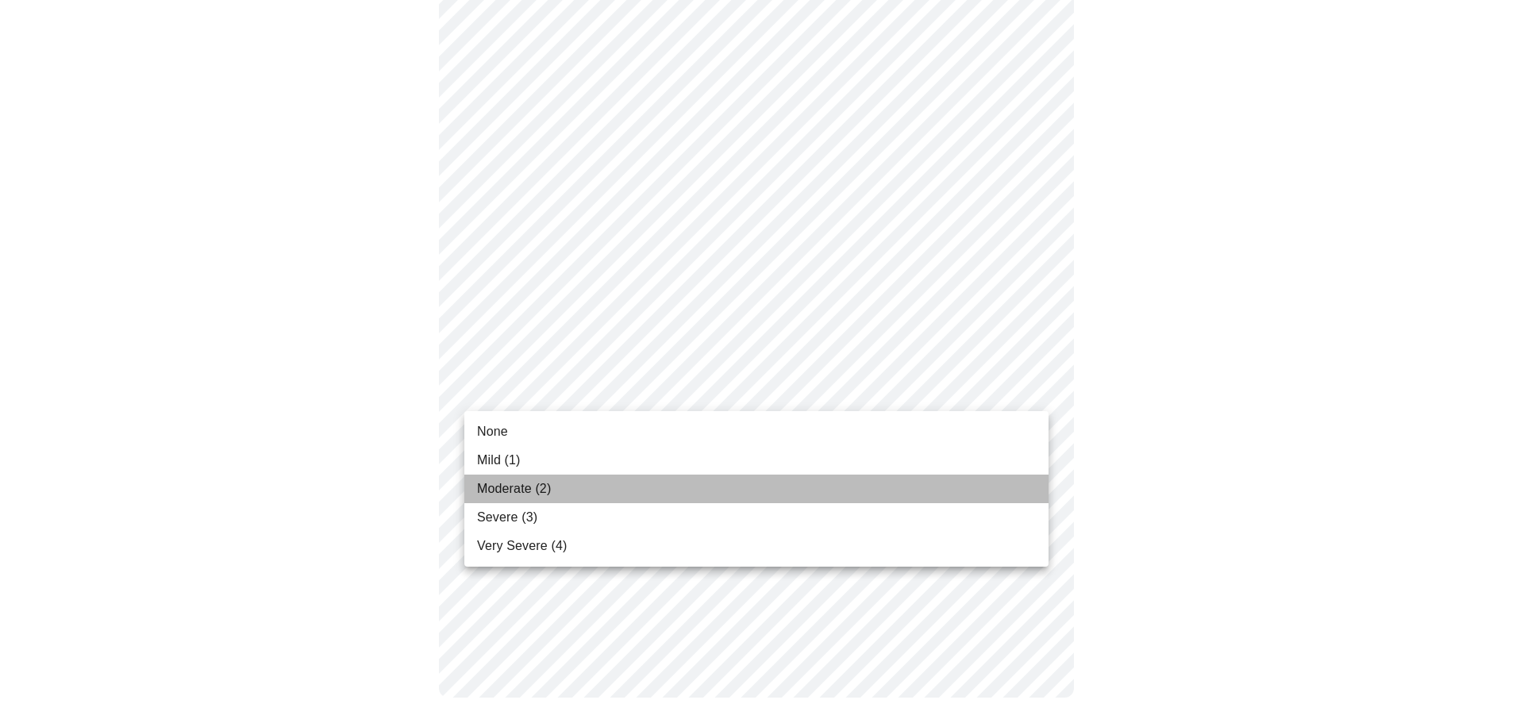
click at [537, 486] on span "Moderate (2)" at bounding box center [514, 488] width 74 height 19
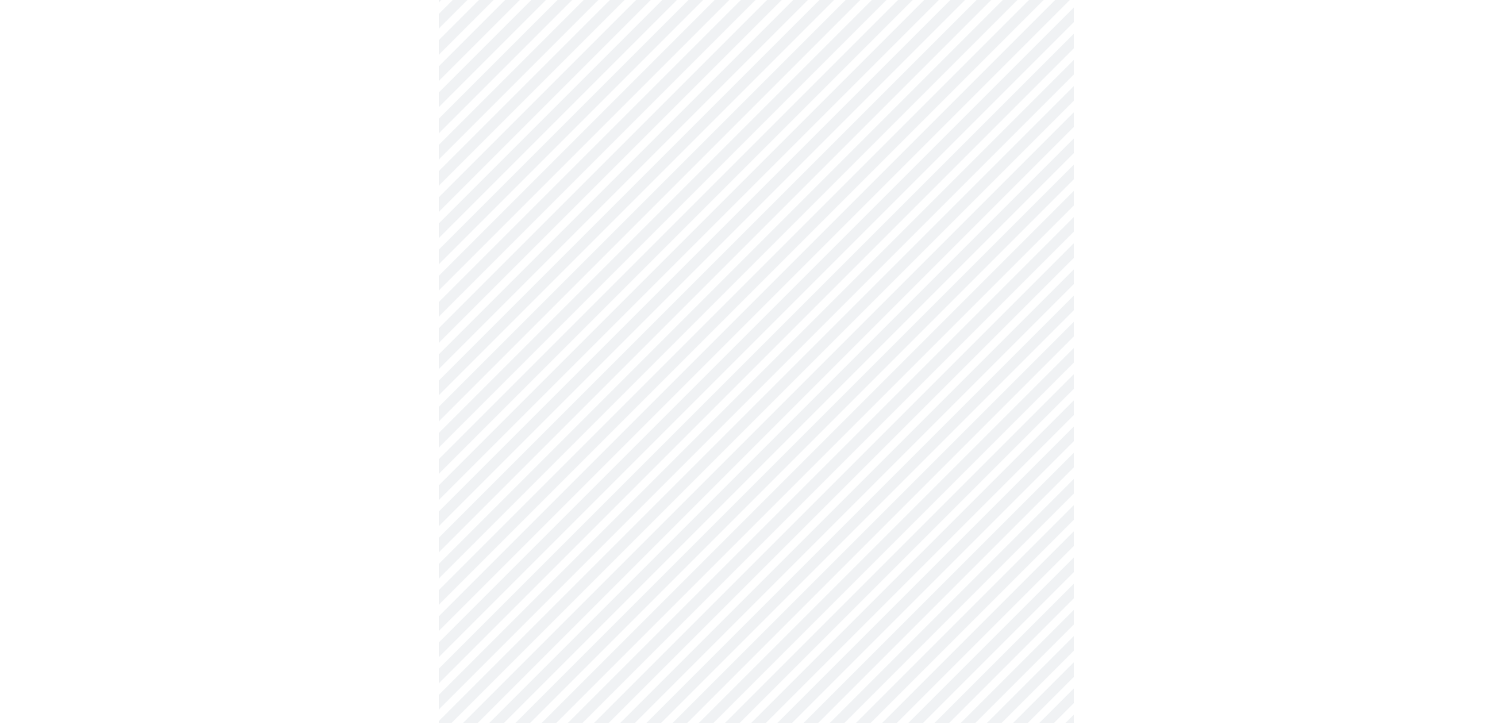
scroll to position [556, 0]
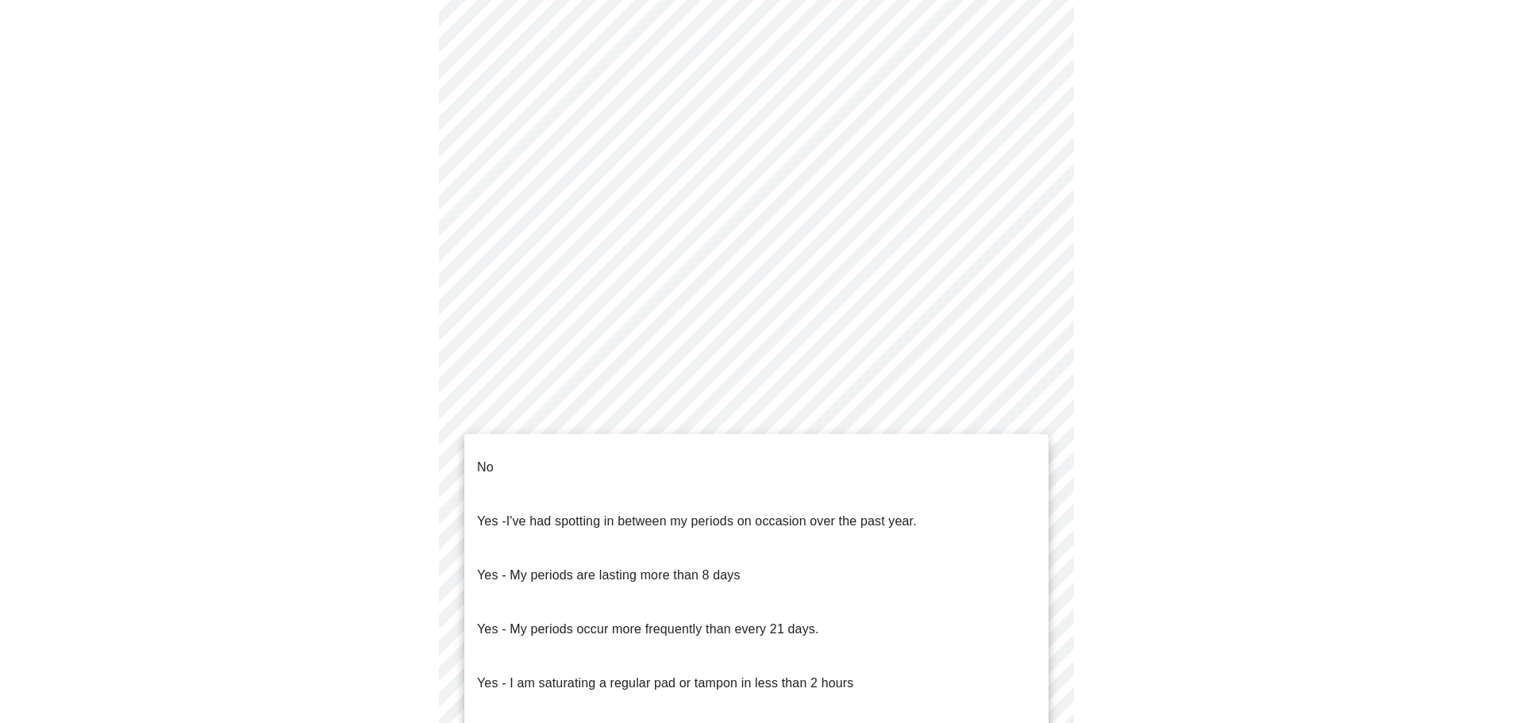
click at [659, 409] on body "MyMenopauseRx Appointments Messaging Labs Uploads Medications Community Refer a…" at bounding box center [761, 234] width 1511 height 1567
click at [560, 455] on li "No" at bounding box center [756, 467] width 584 height 54
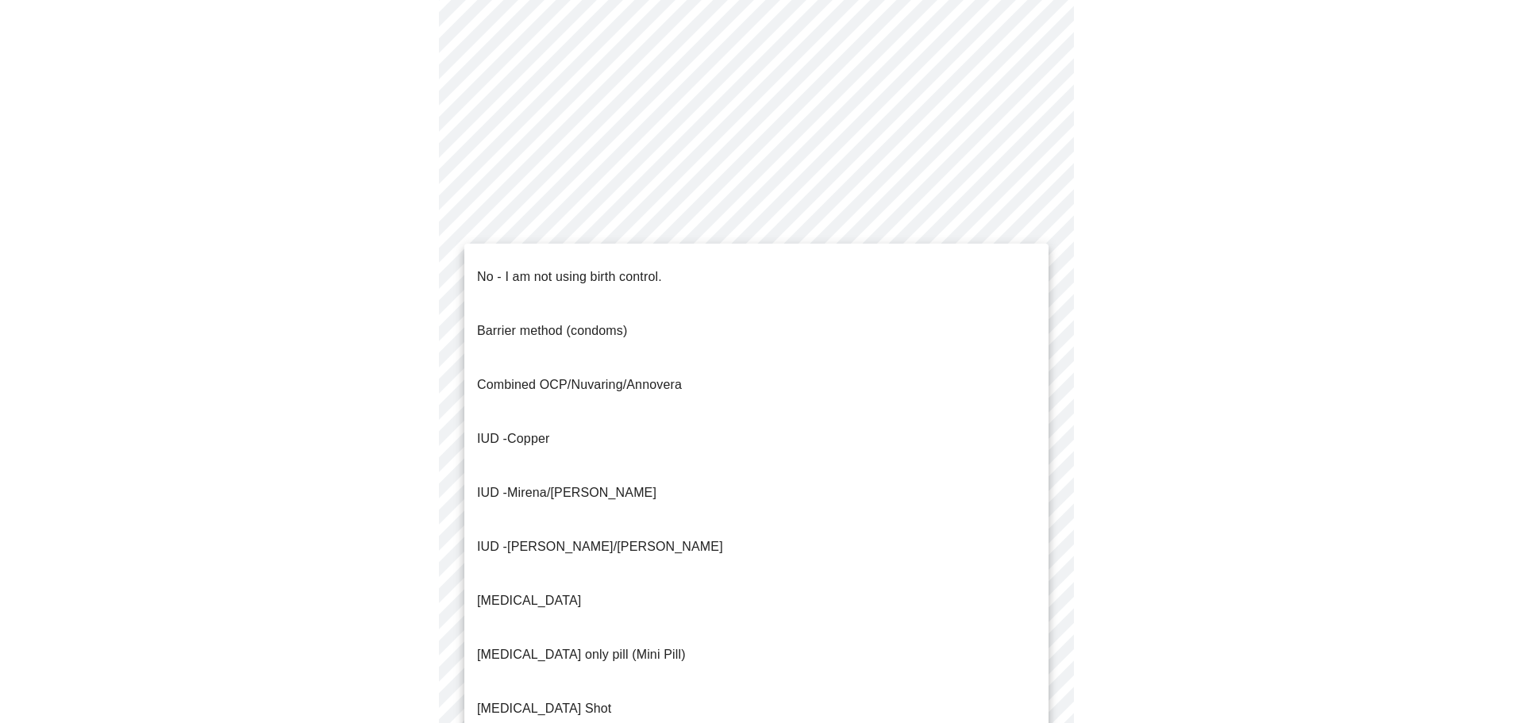
click at [672, 536] on body "MyMenopauseRx Appointments Messaging Labs Uploads Medications Community Refer a…" at bounding box center [761, 229] width 1511 height 1557
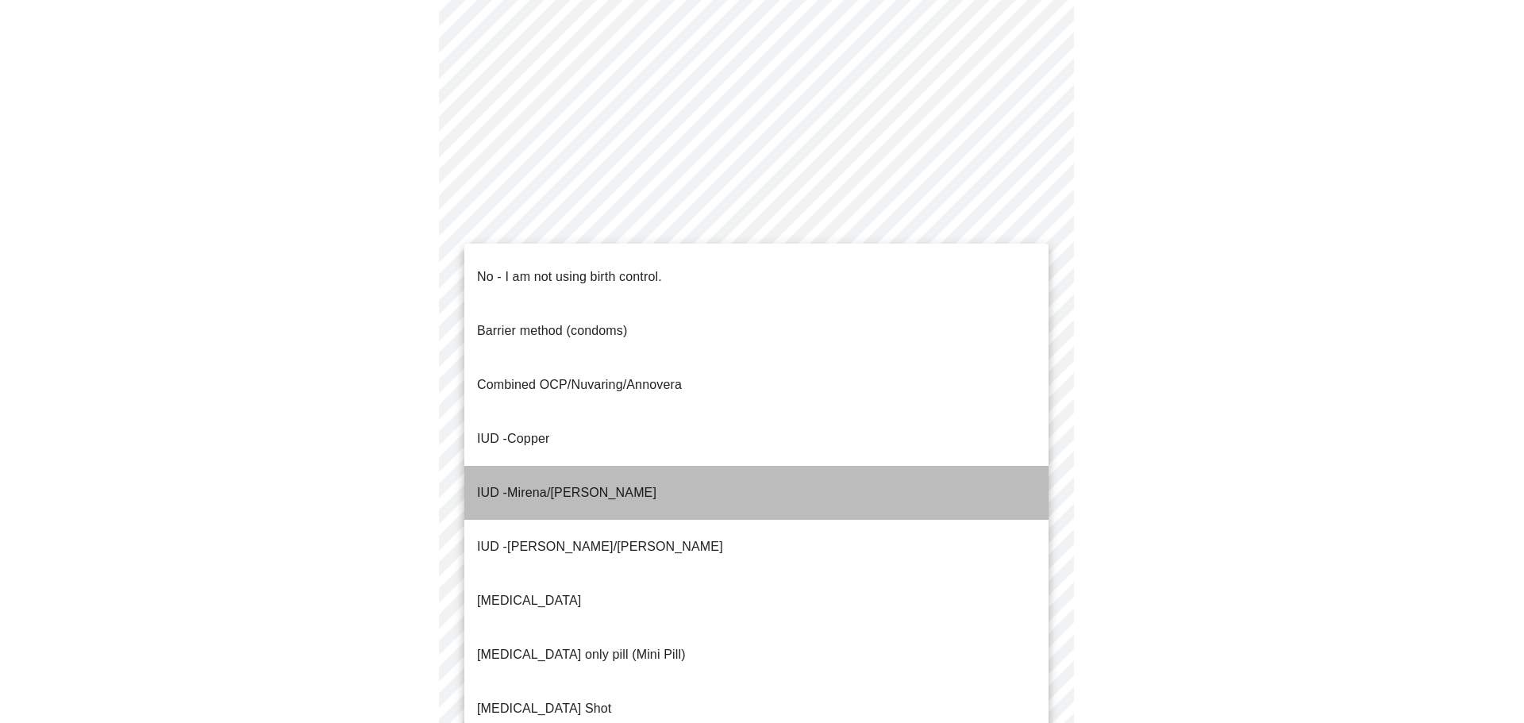
click at [594, 466] on li "IUD - Mirena/[PERSON_NAME]" at bounding box center [756, 493] width 584 height 54
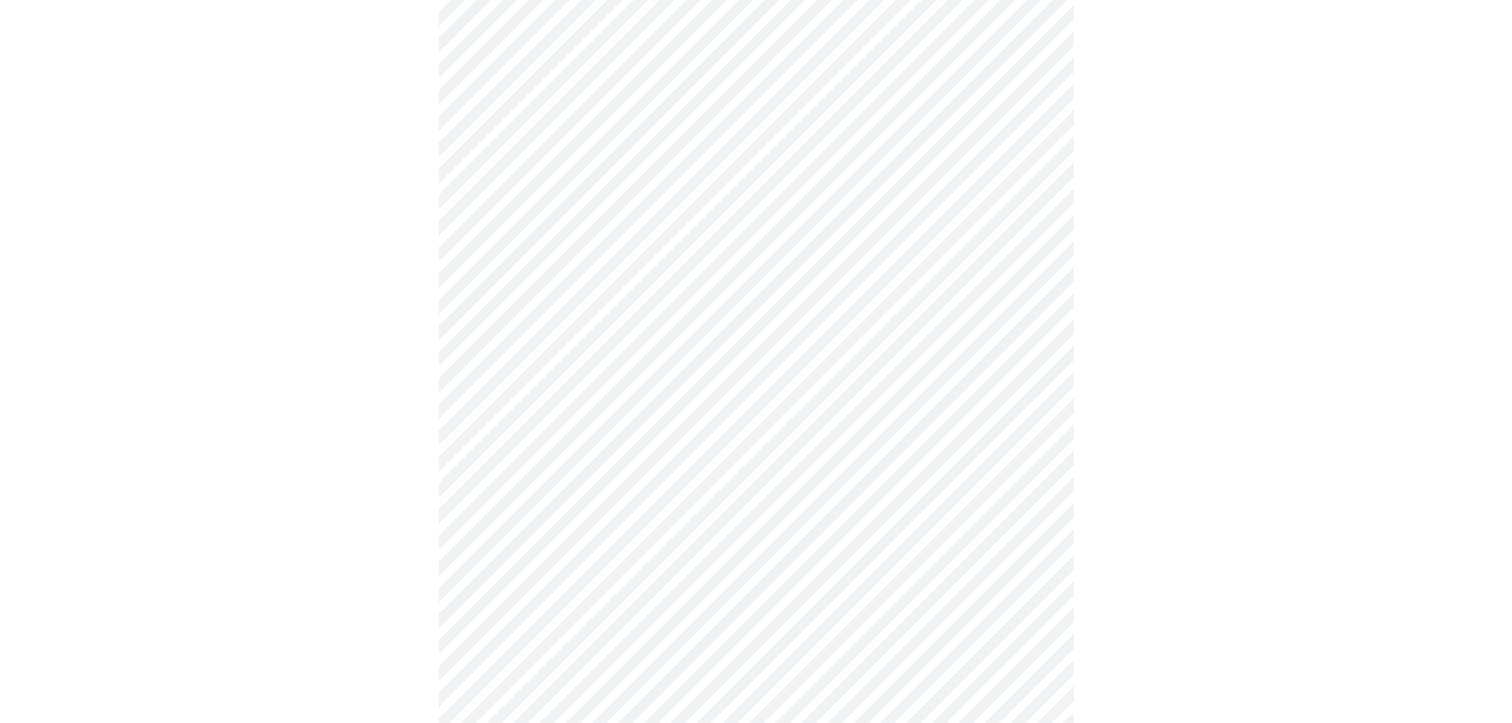
scroll to position [794, 0]
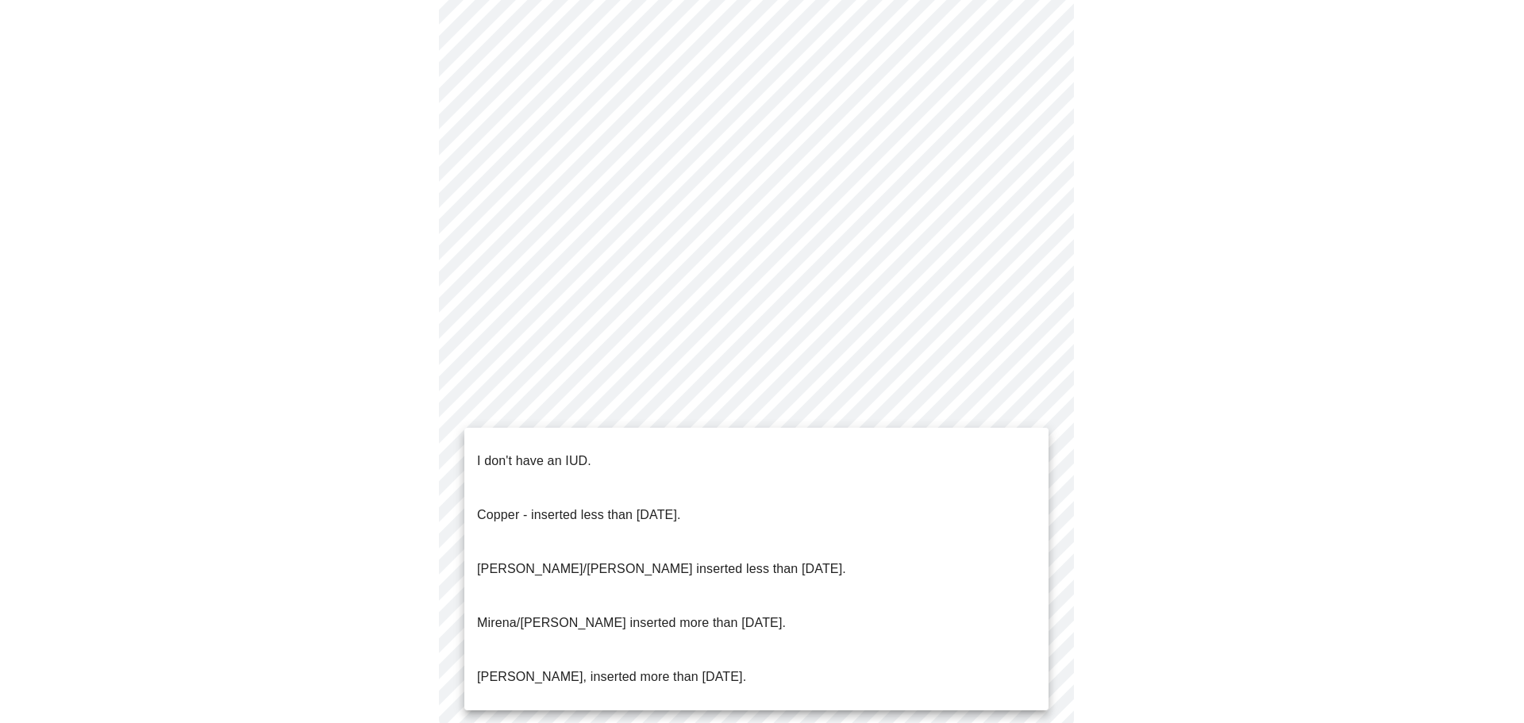
click at [710, 560] on p "[PERSON_NAME]/[PERSON_NAME] inserted less than [DATE]." at bounding box center [661, 569] width 369 height 19
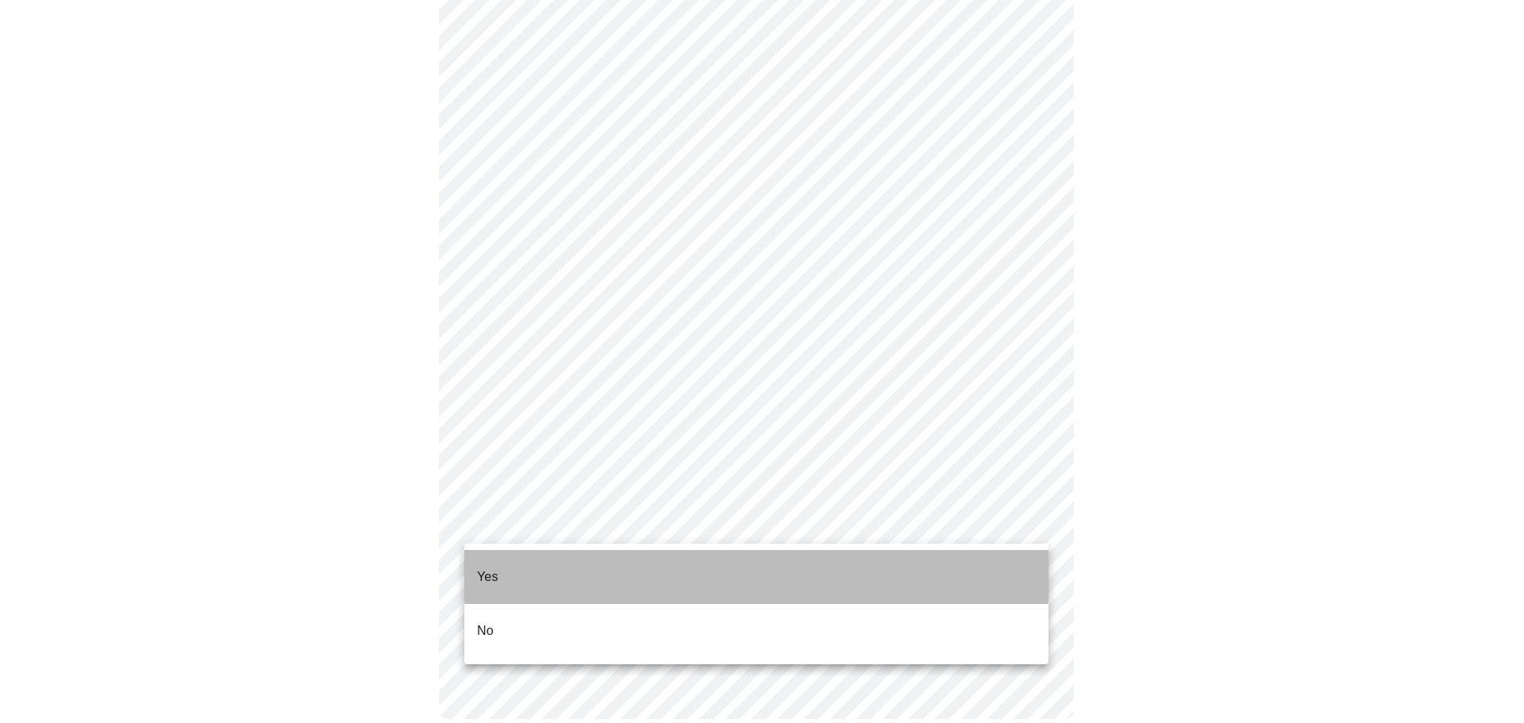
click at [588, 553] on li "Yes" at bounding box center [756, 577] width 584 height 54
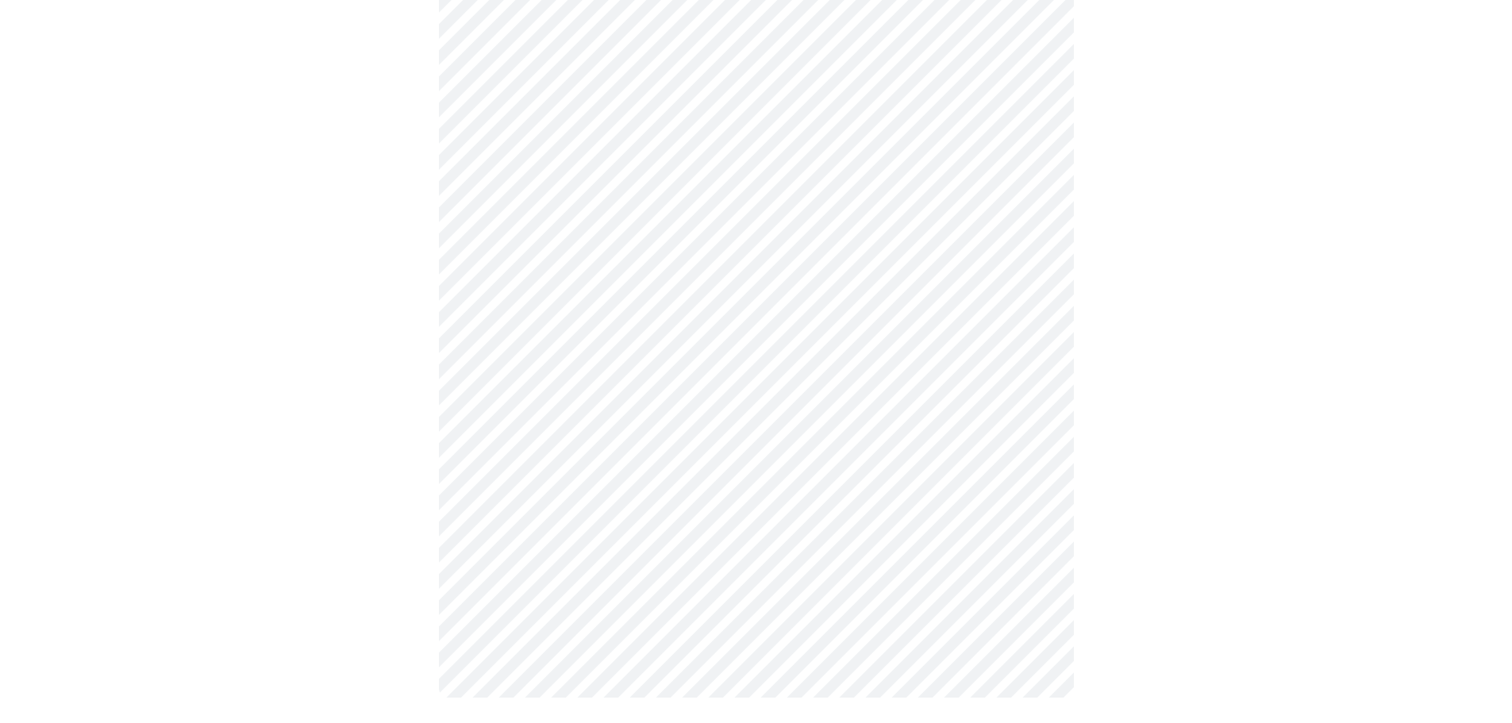
scroll to position [0, 0]
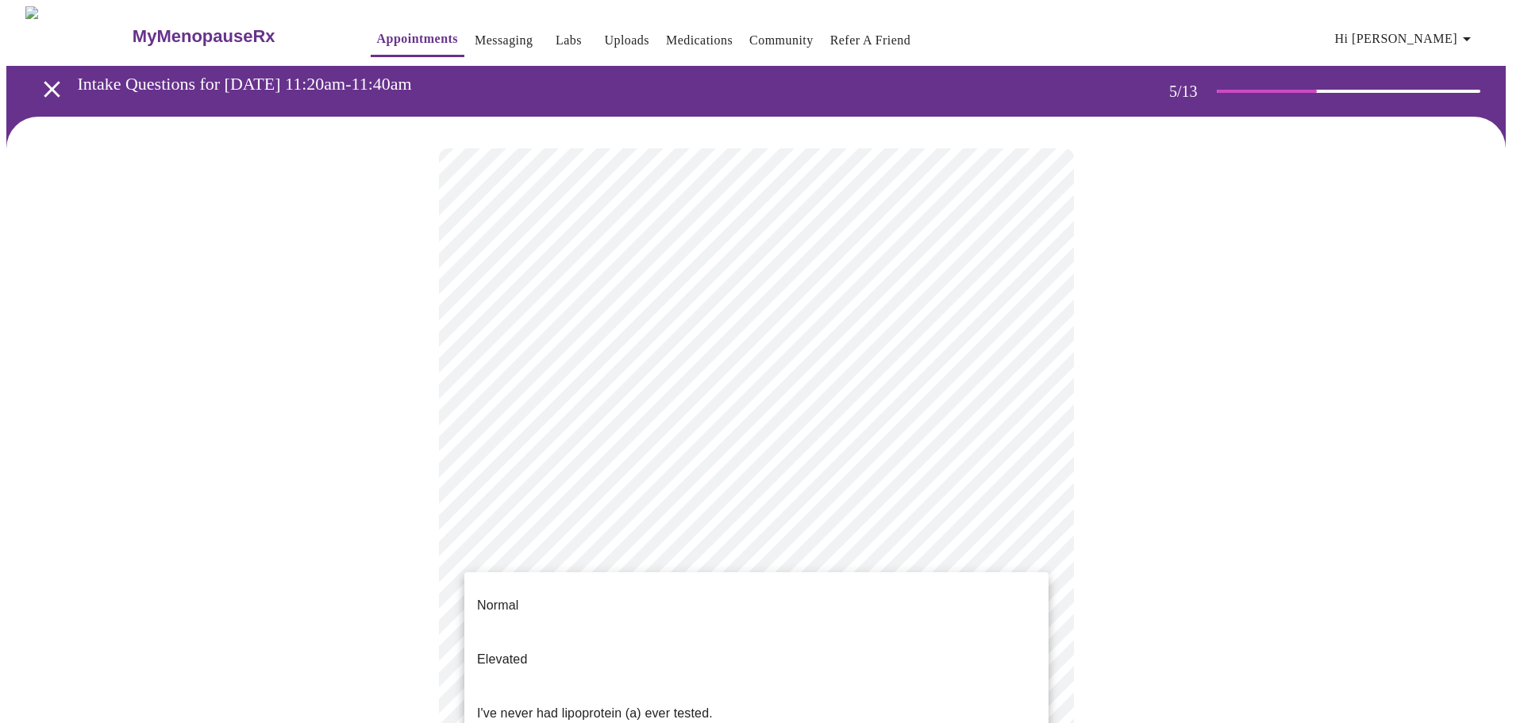
click at [713, 552] on body "MyMenopauseRx Appointments Messaging Labs Uploads Medications Community Refer a…" at bounding box center [761, 592] width 1511 height 1173
click at [668, 686] on li "I've never had lipoprotein (a) ever tested." at bounding box center [756, 713] width 584 height 54
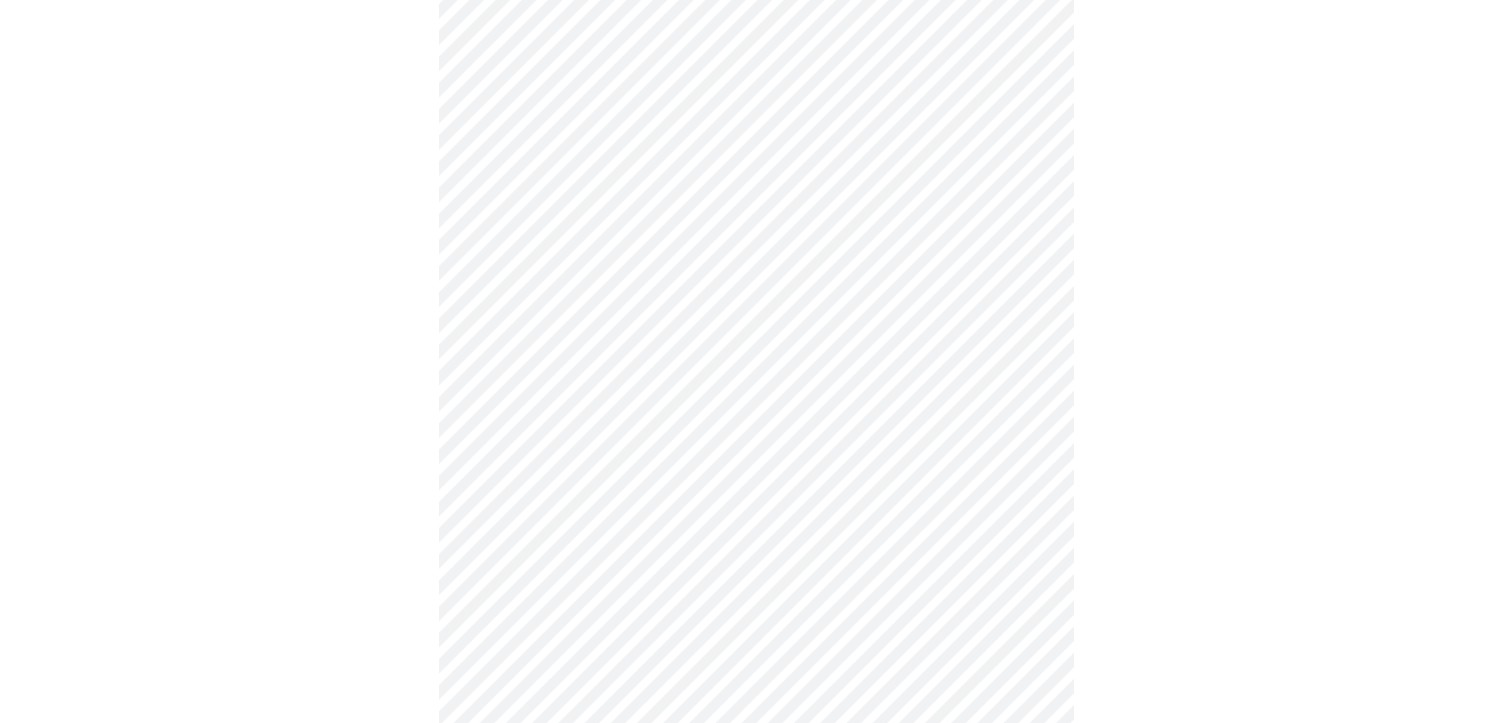
scroll to position [4048, 0]
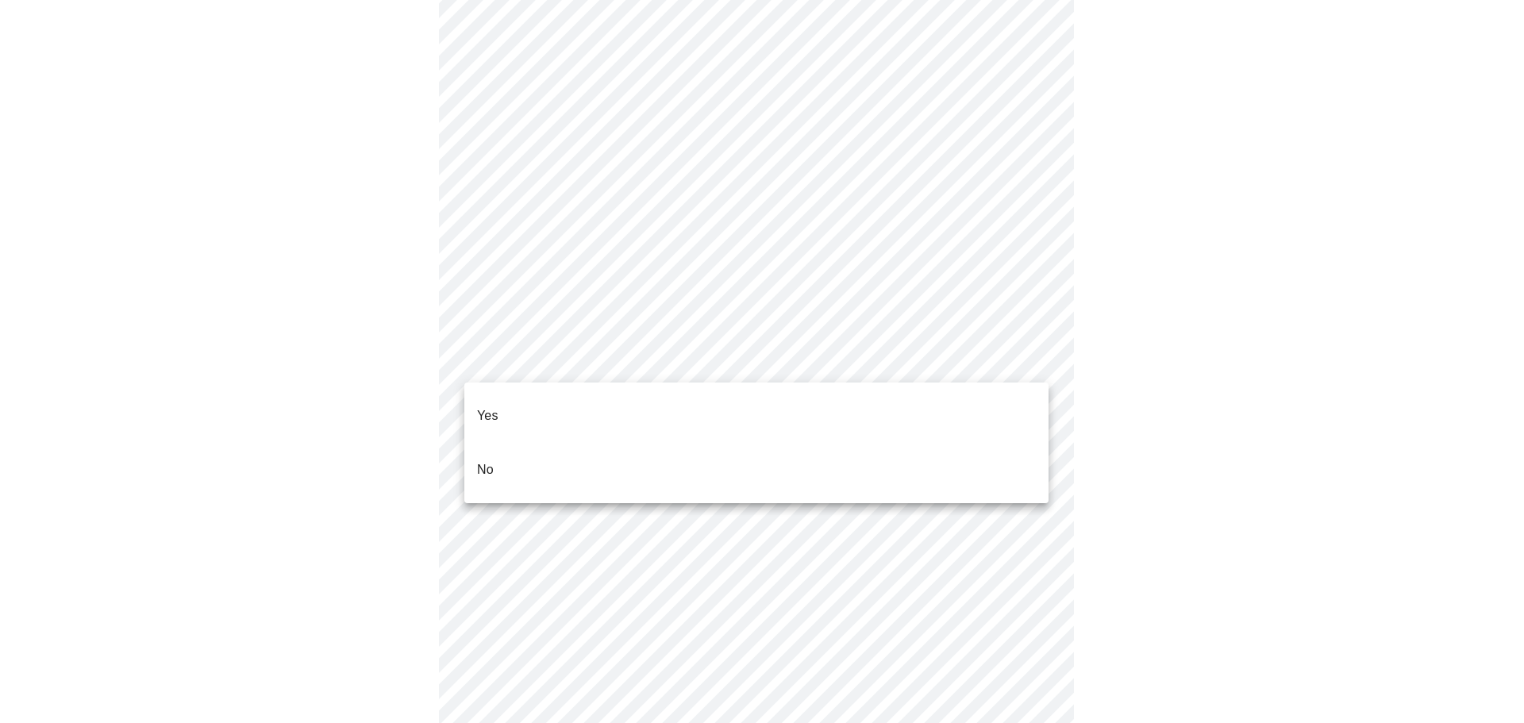
click at [526, 445] on li "No" at bounding box center [756, 470] width 584 height 54
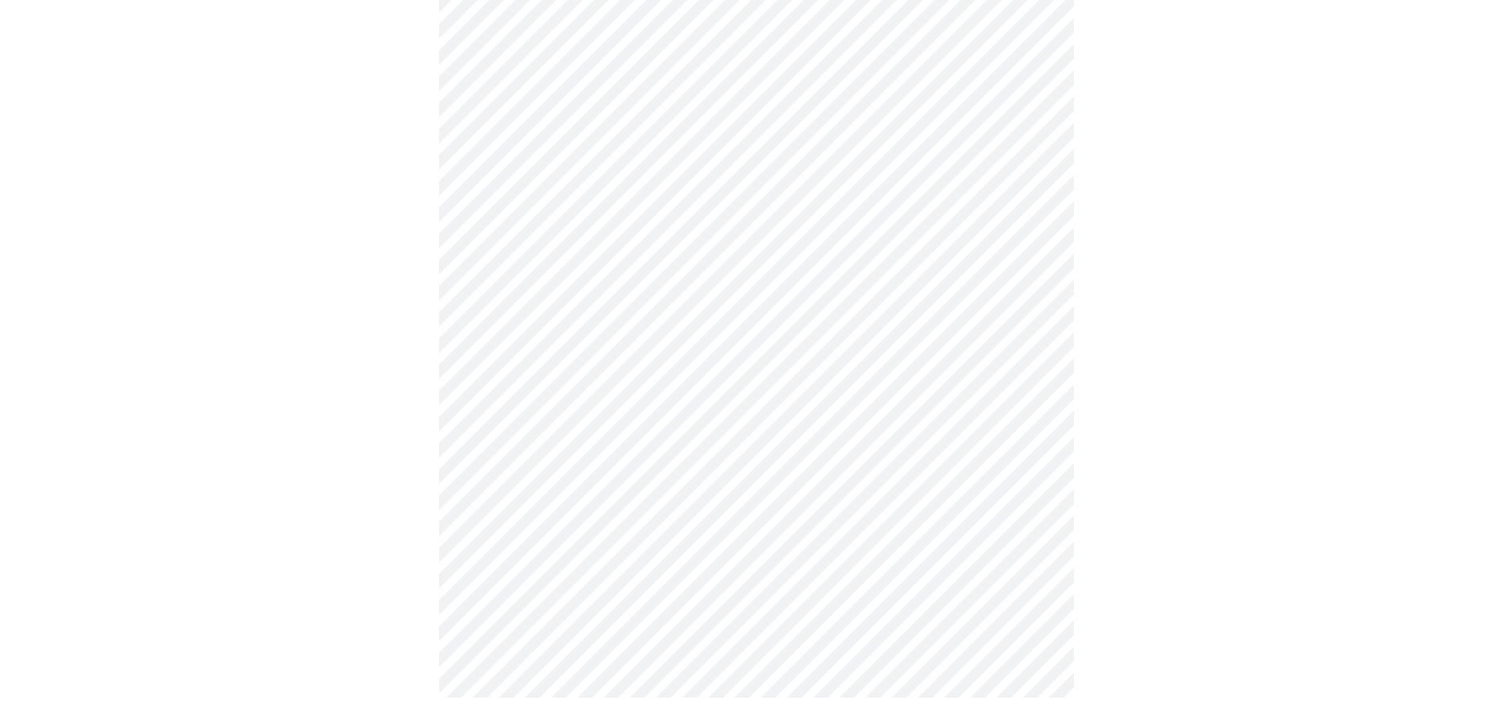
scroll to position [4255, 0]
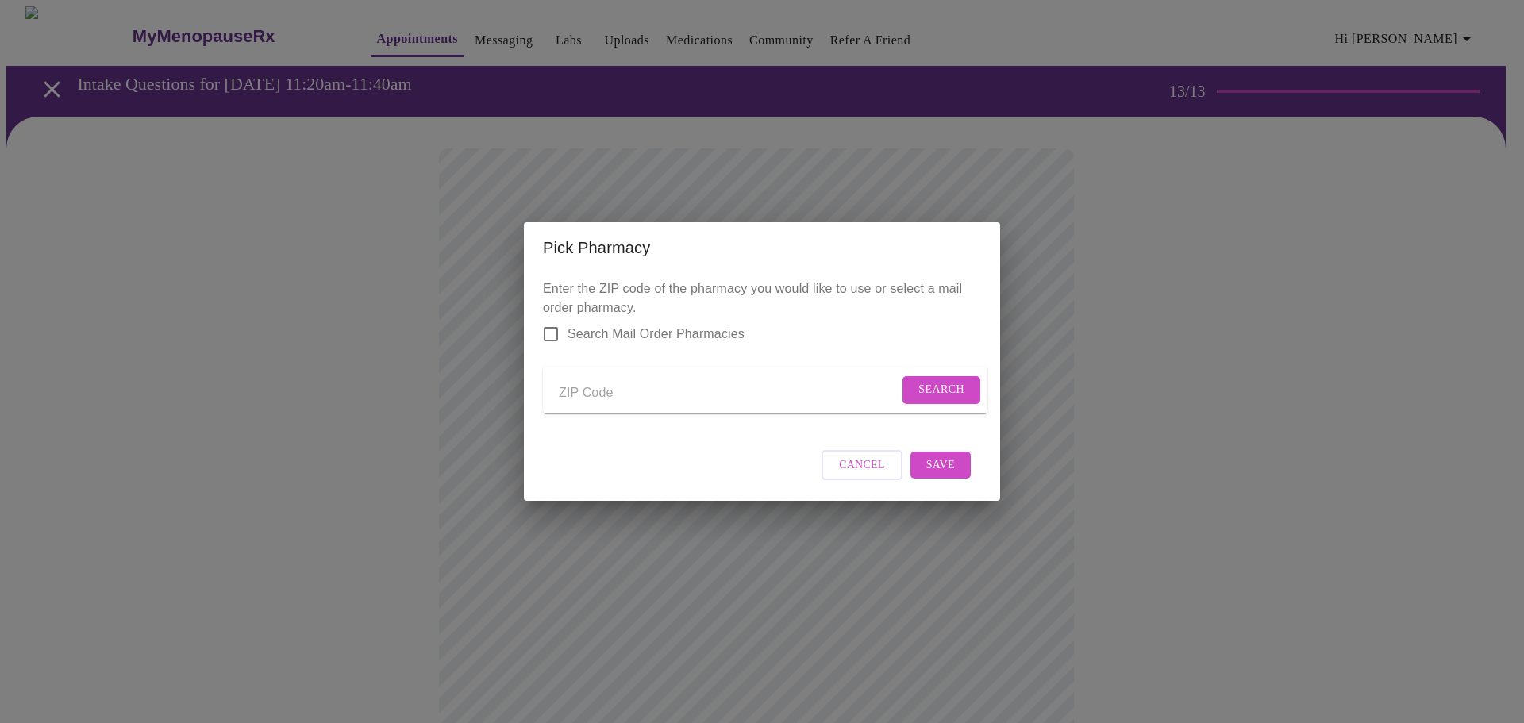
click at [675, 397] on input "Send a message to your care team" at bounding box center [729, 392] width 340 height 25
type input "53147"
click at [946, 387] on span "Search" at bounding box center [941, 390] width 46 height 20
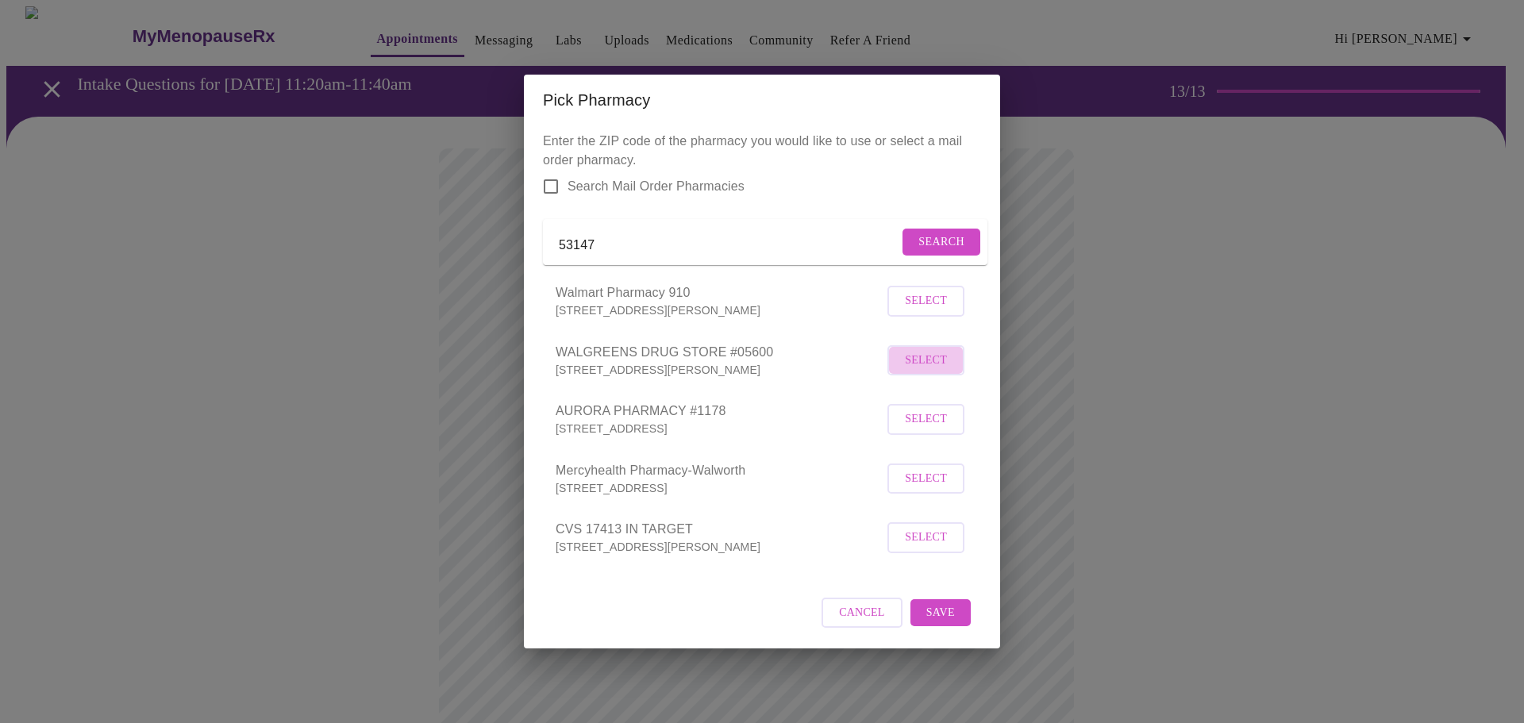
click at [911, 367] on span "Select" at bounding box center [926, 361] width 42 height 20
click at [946, 622] on span "Save" at bounding box center [940, 612] width 29 height 20
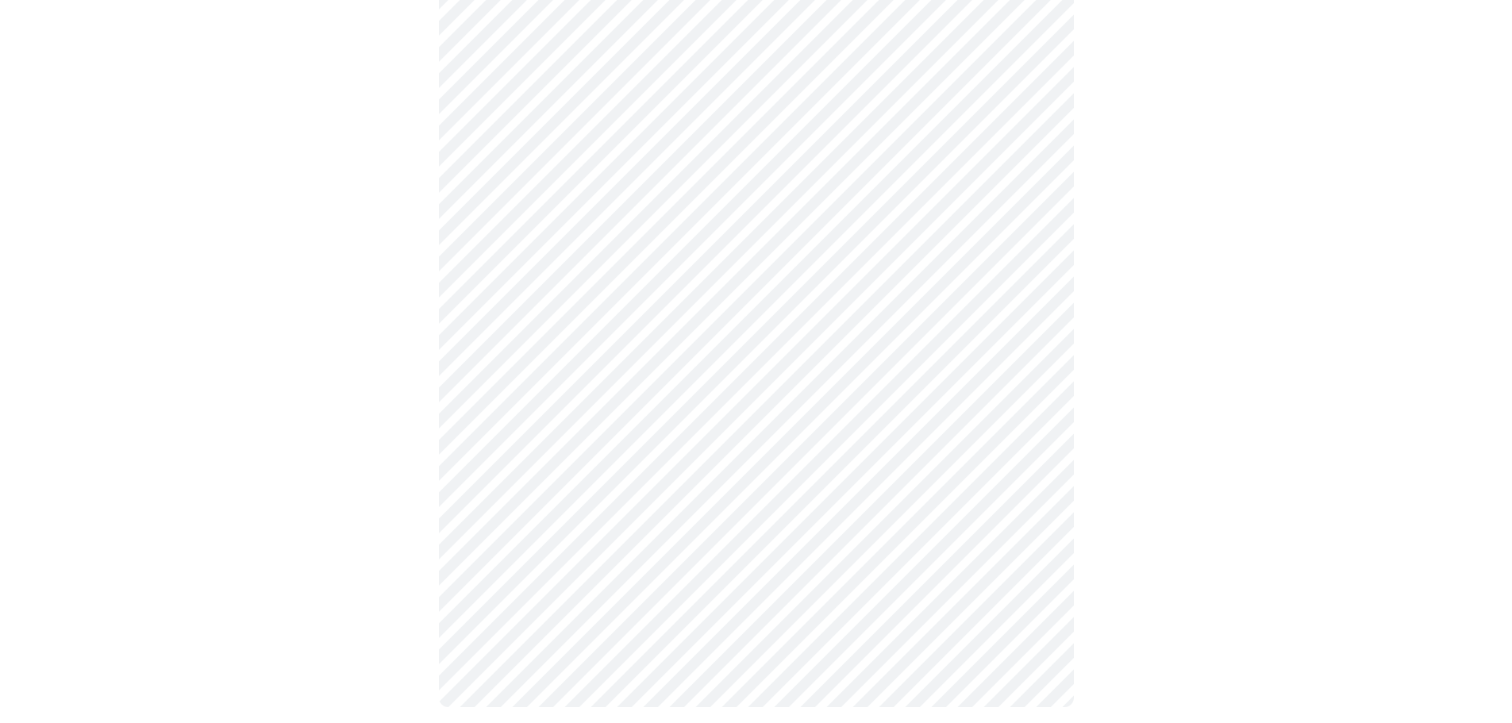
scroll to position [504, 0]
